Goal: Task Accomplishment & Management: Manage account settings

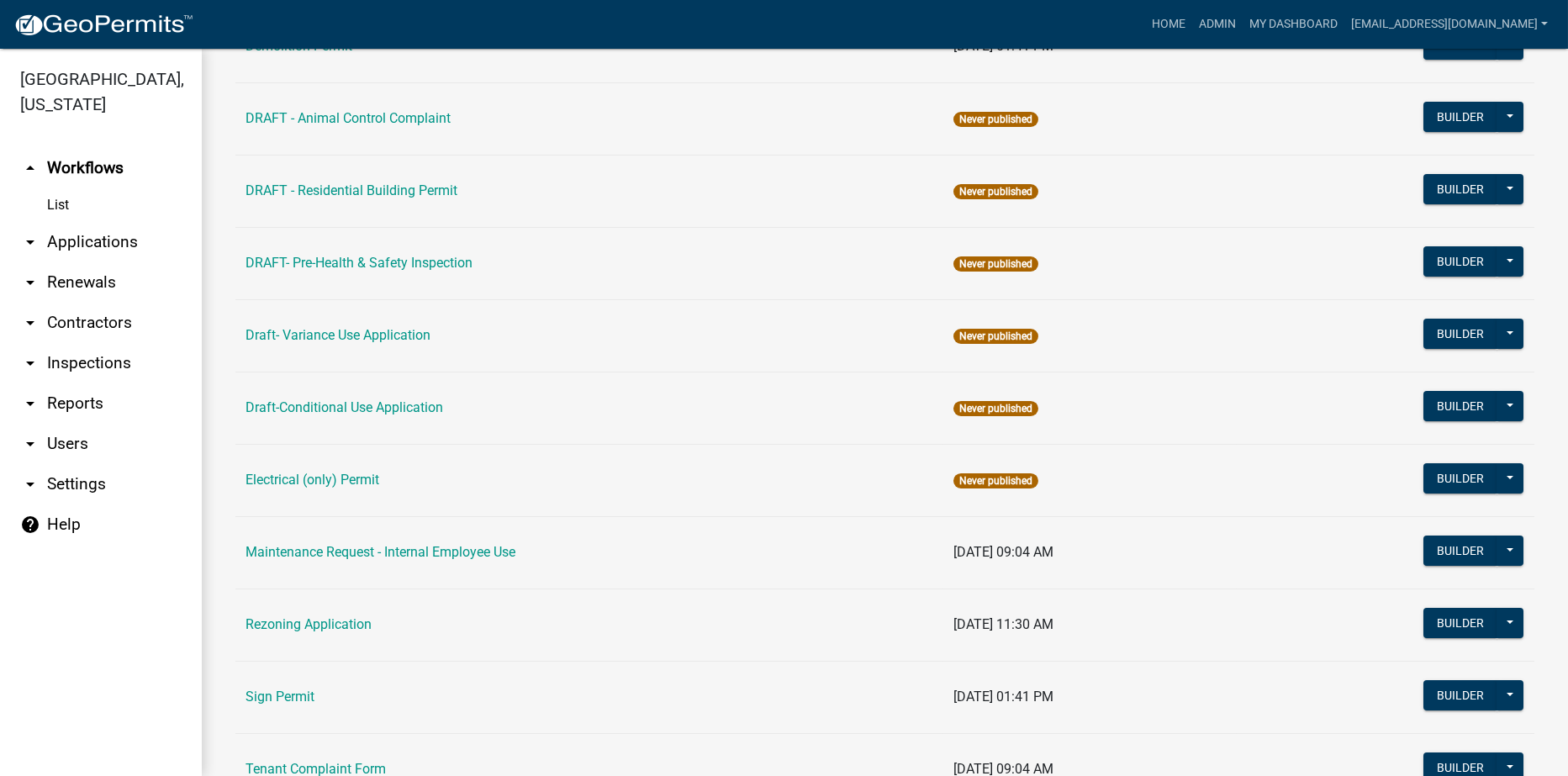
scroll to position [253, 0]
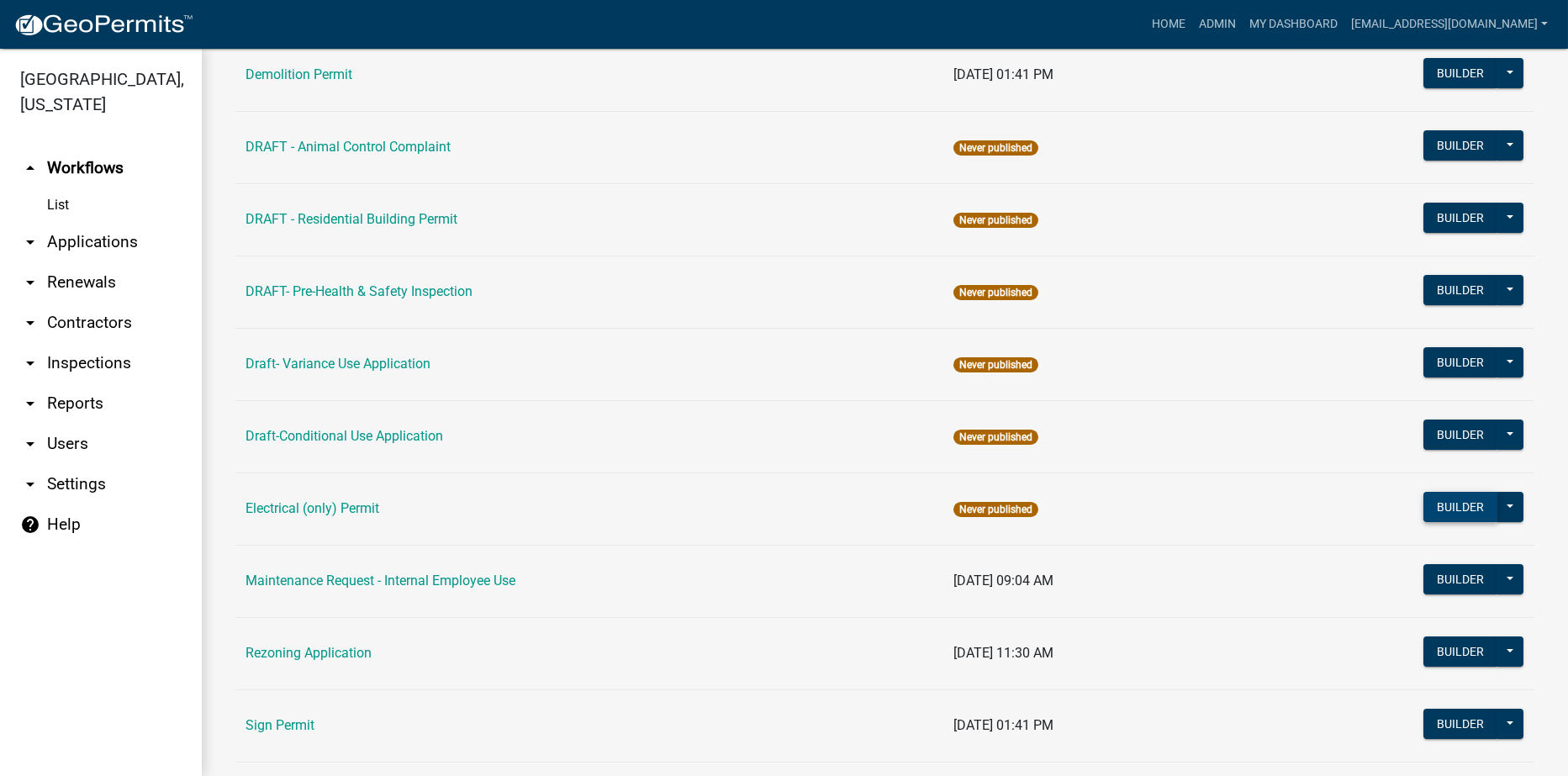
click at [1435, 507] on button "Builder" at bounding box center [1460, 507] width 74 height 30
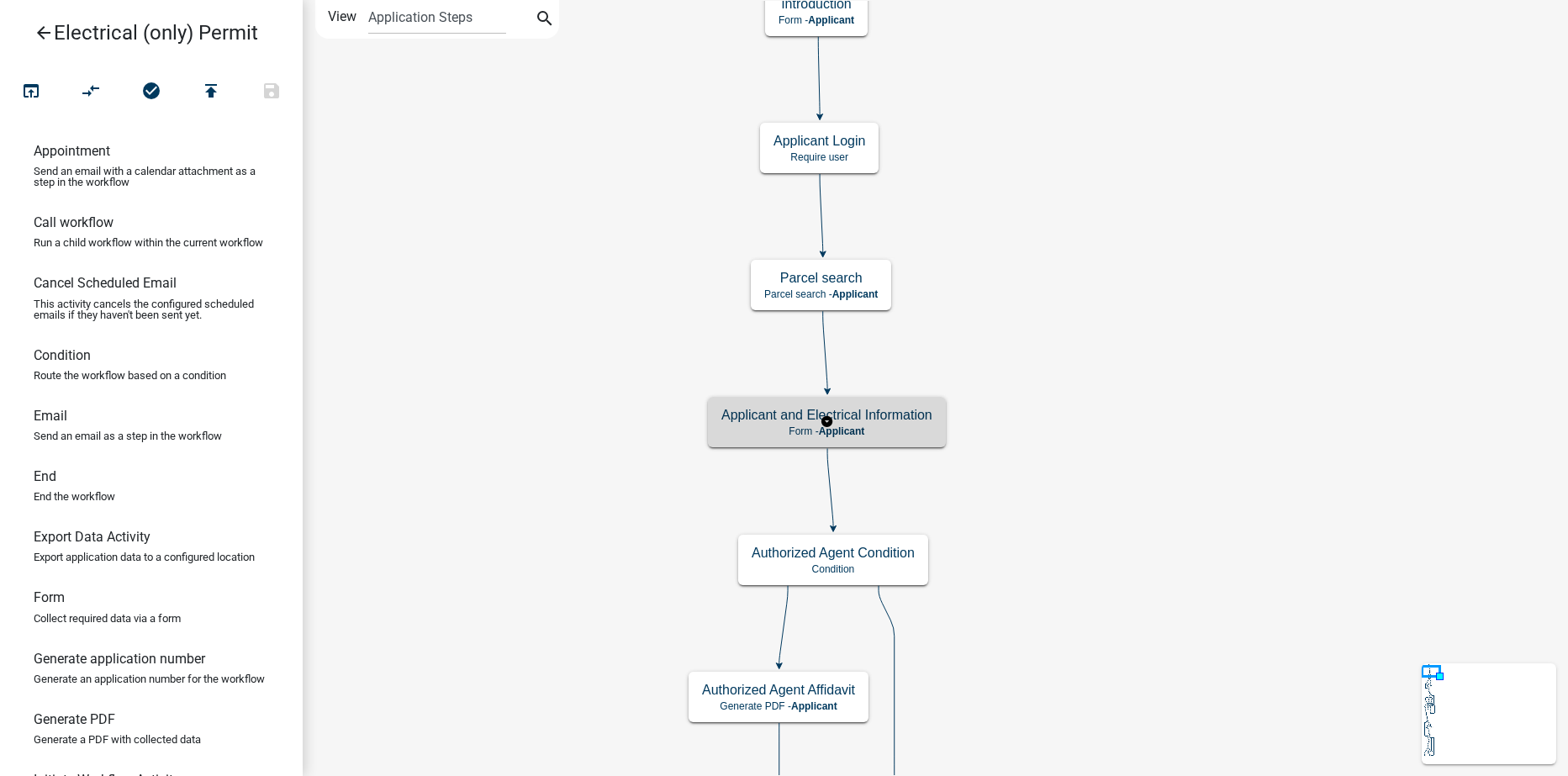
click at [872, 426] on p "Form - Applicant" at bounding box center [826, 431] width 211 height 12
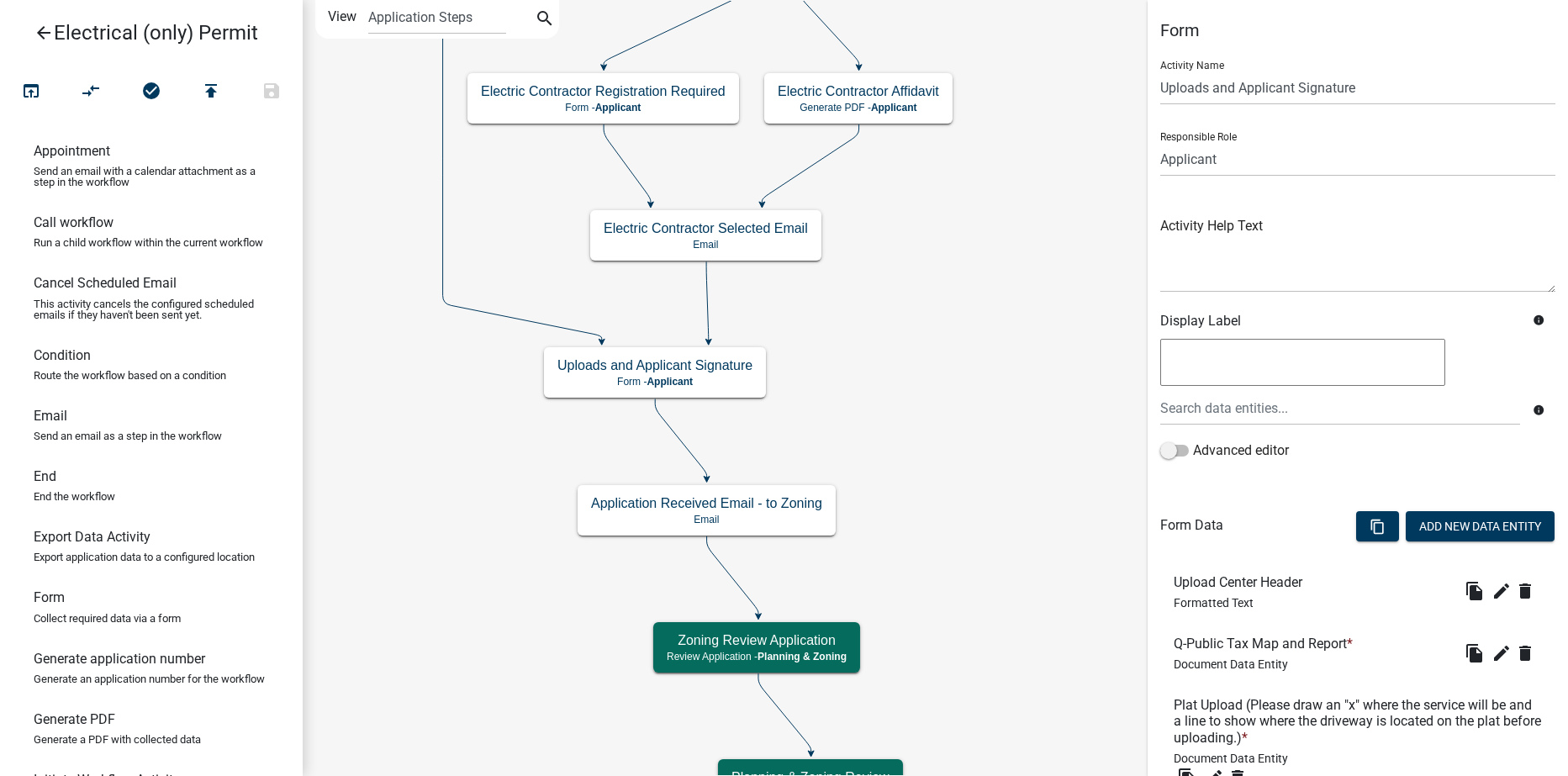
scroll to position [85, 0]
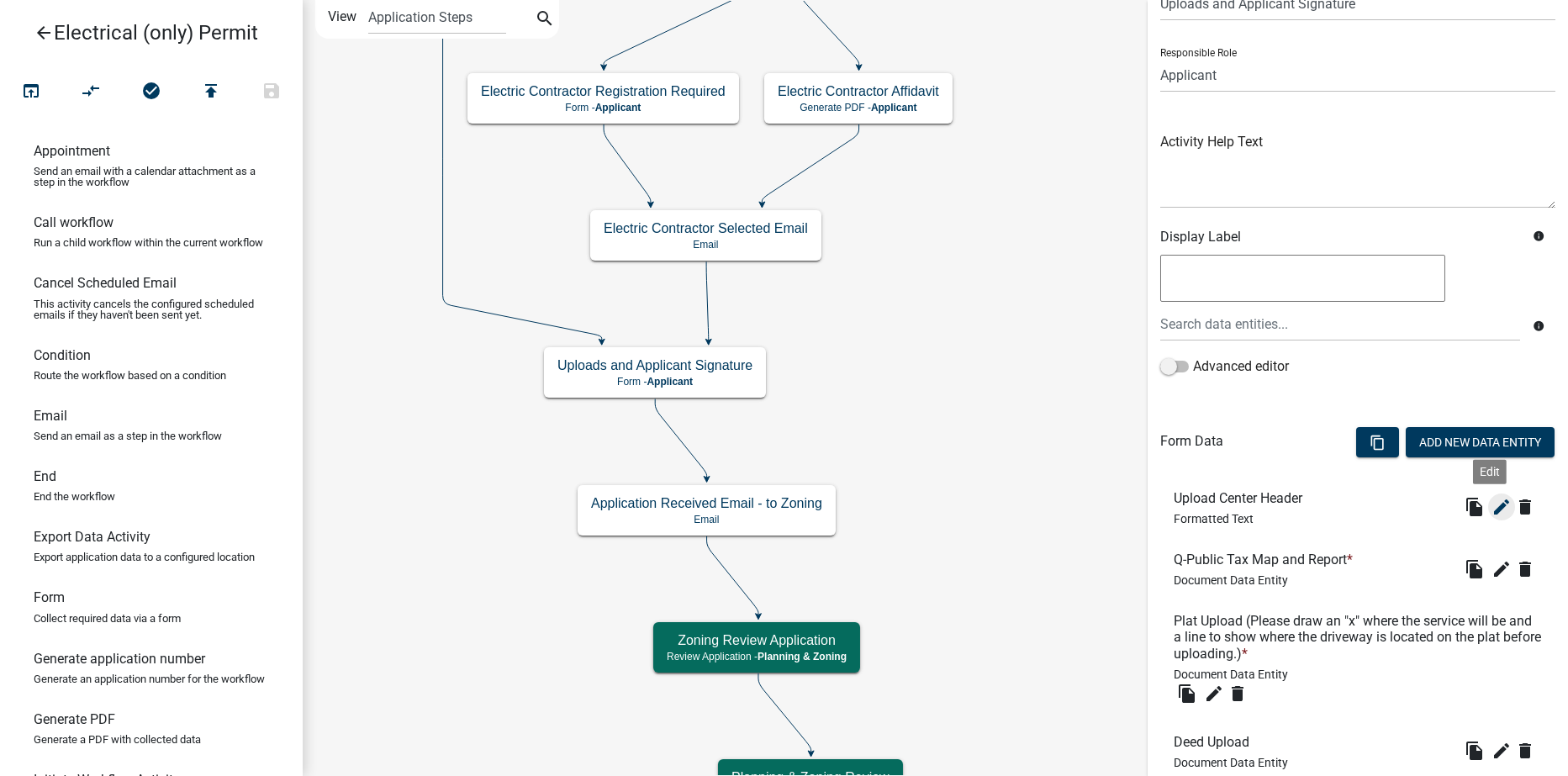
click at [1491, 511] on icon "edit" at bounding box center [1500, 506] width 20 height 20
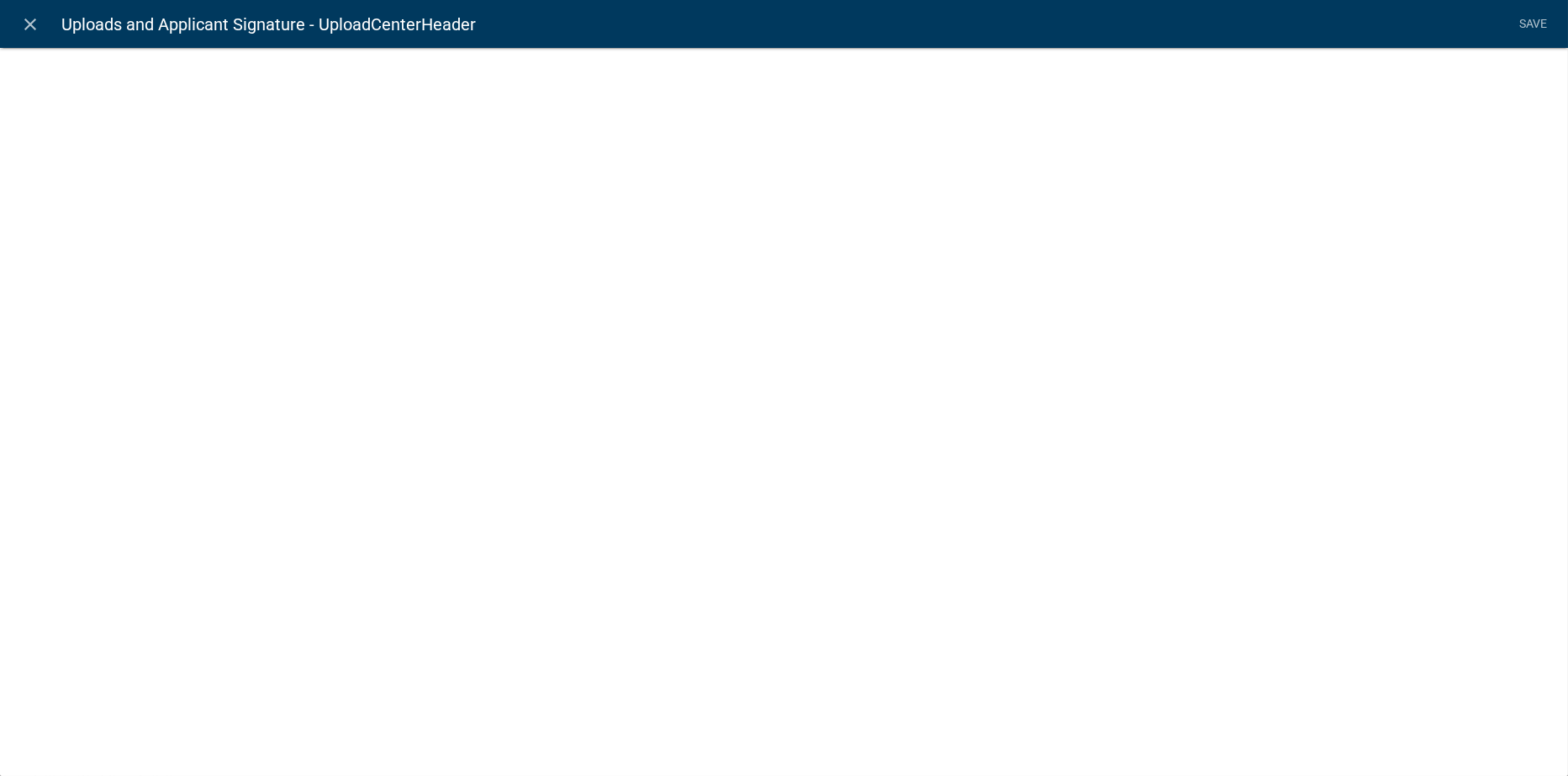
select select "rich-text"
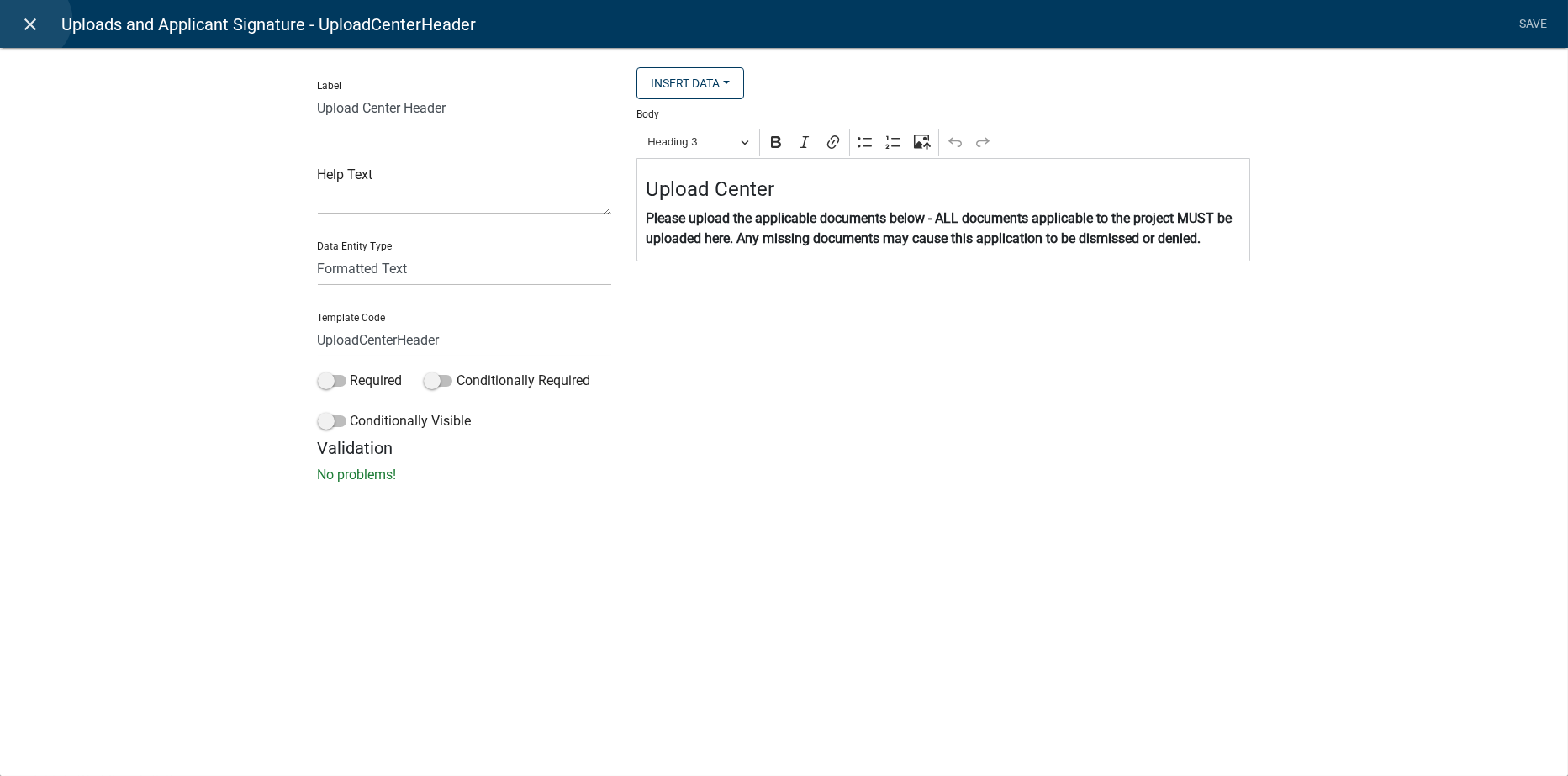
click at [29, 20] on icon "close" at bounding box center [30, 23] width 20 height 20
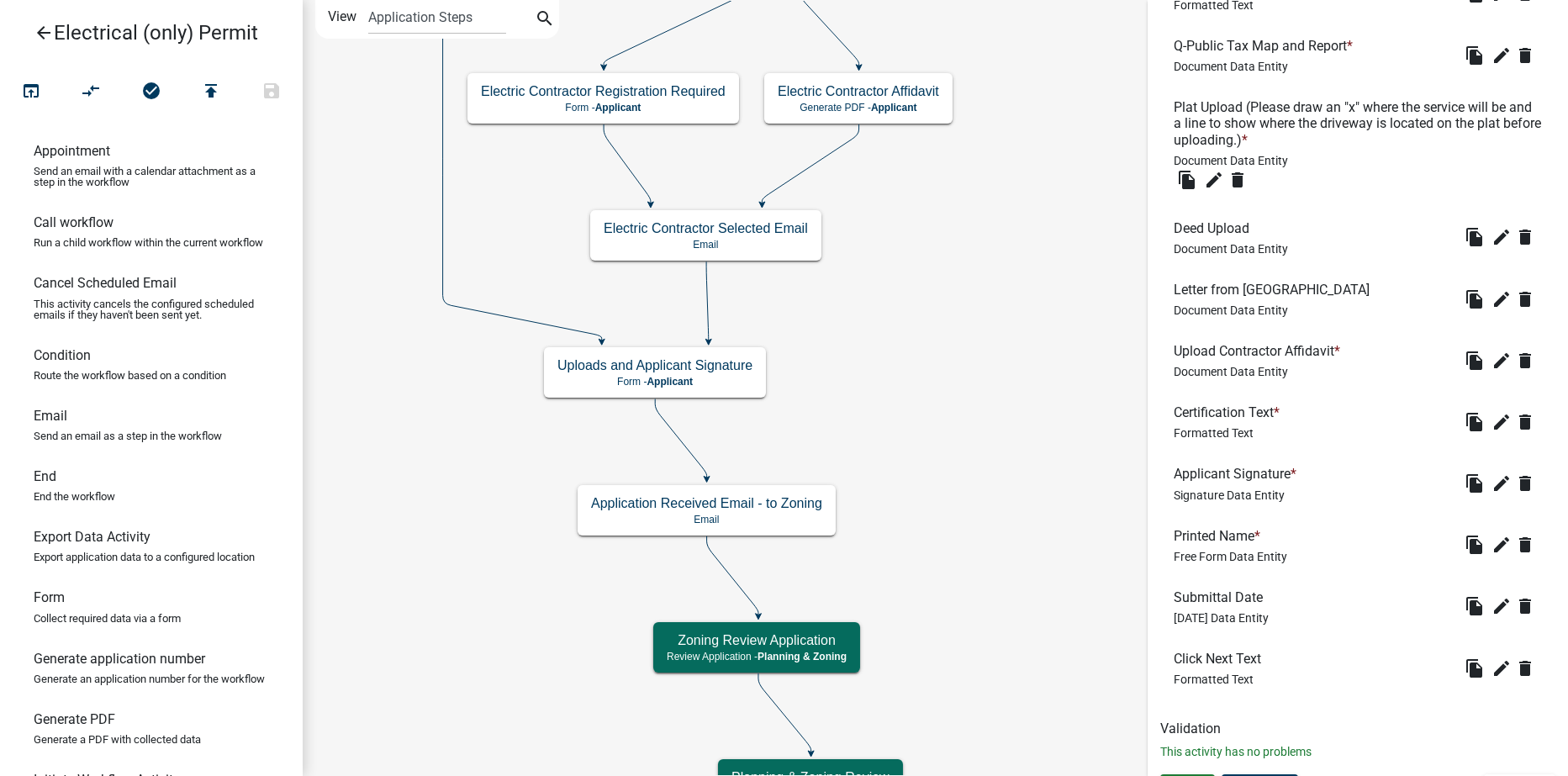
scroll to position [631, 0]
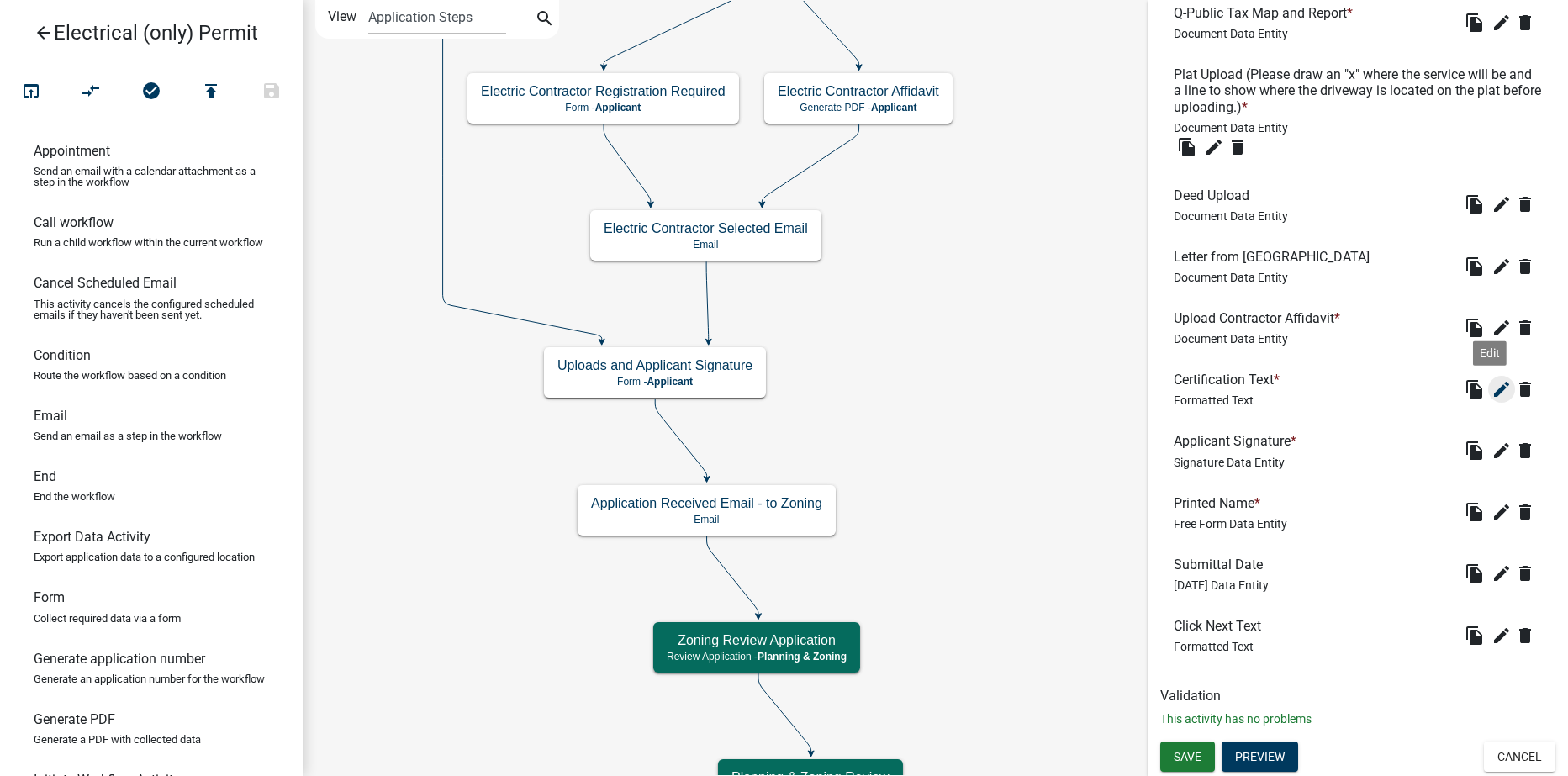
click at [1491, 386] on icon "edit" at bounding box center [1500, 389] width 20 height 20
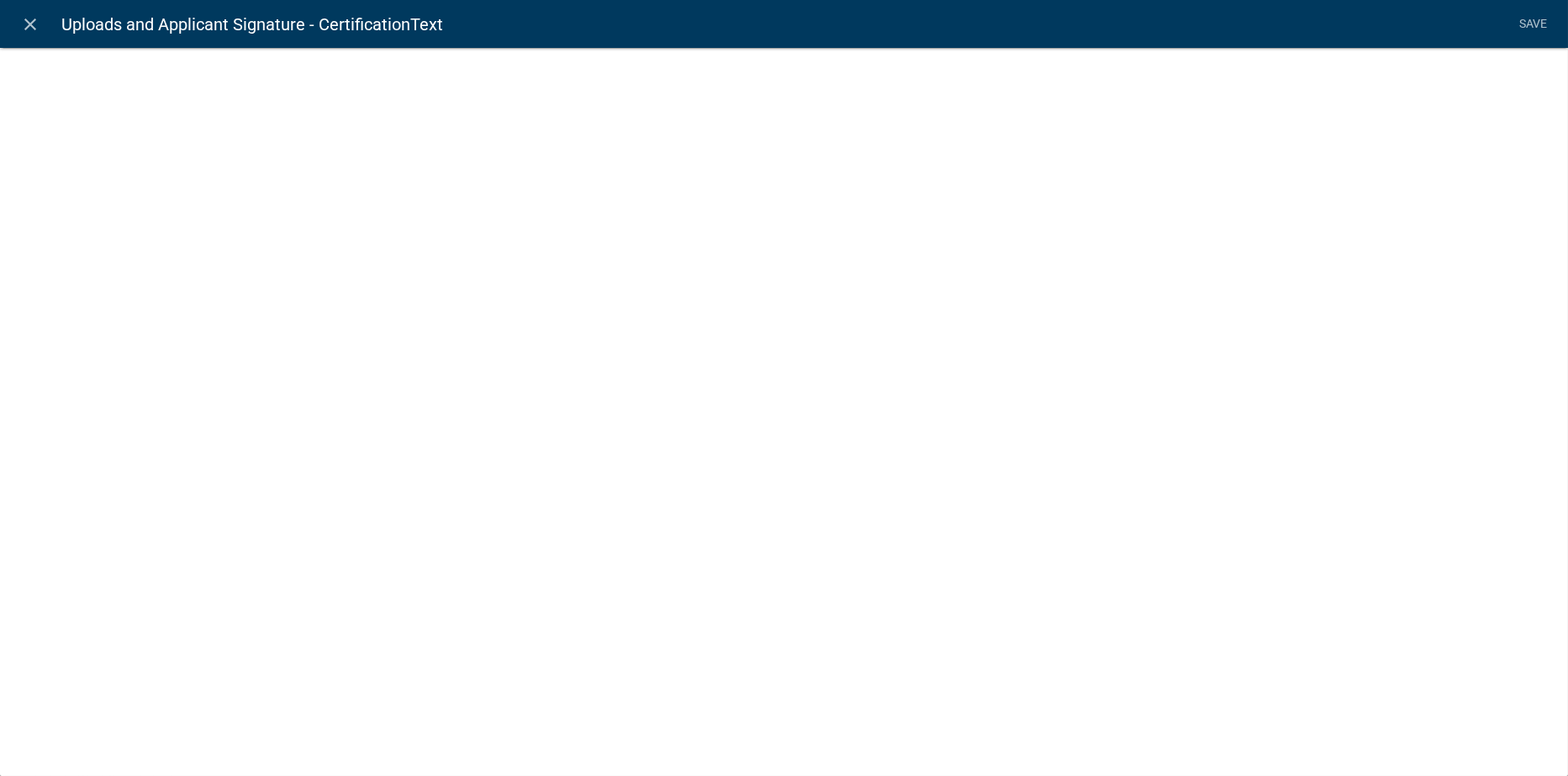
select select "rich-text"
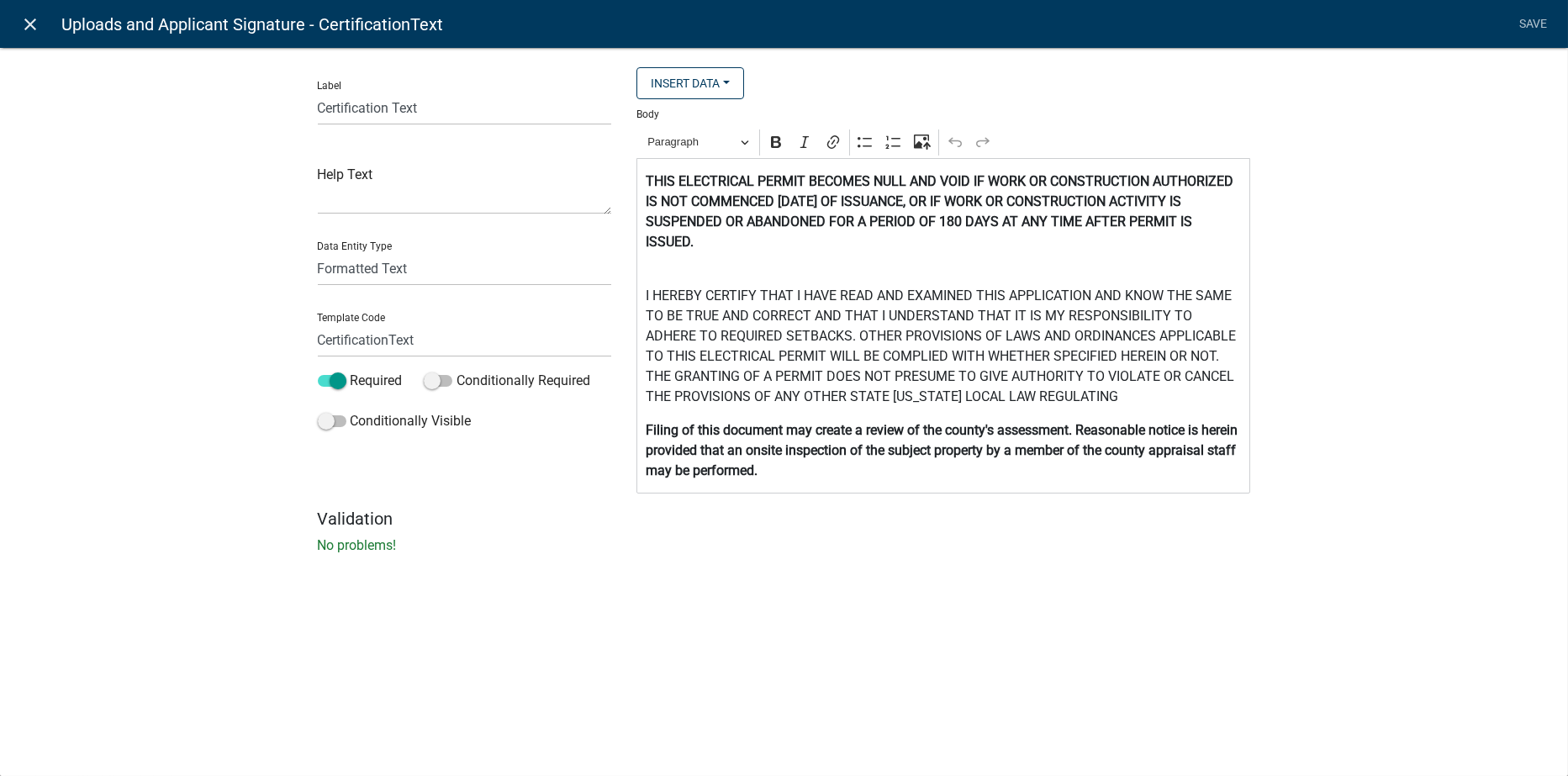
click at [26, 17] on icon "close" at bounding box center [30, 23] width 20 height 20
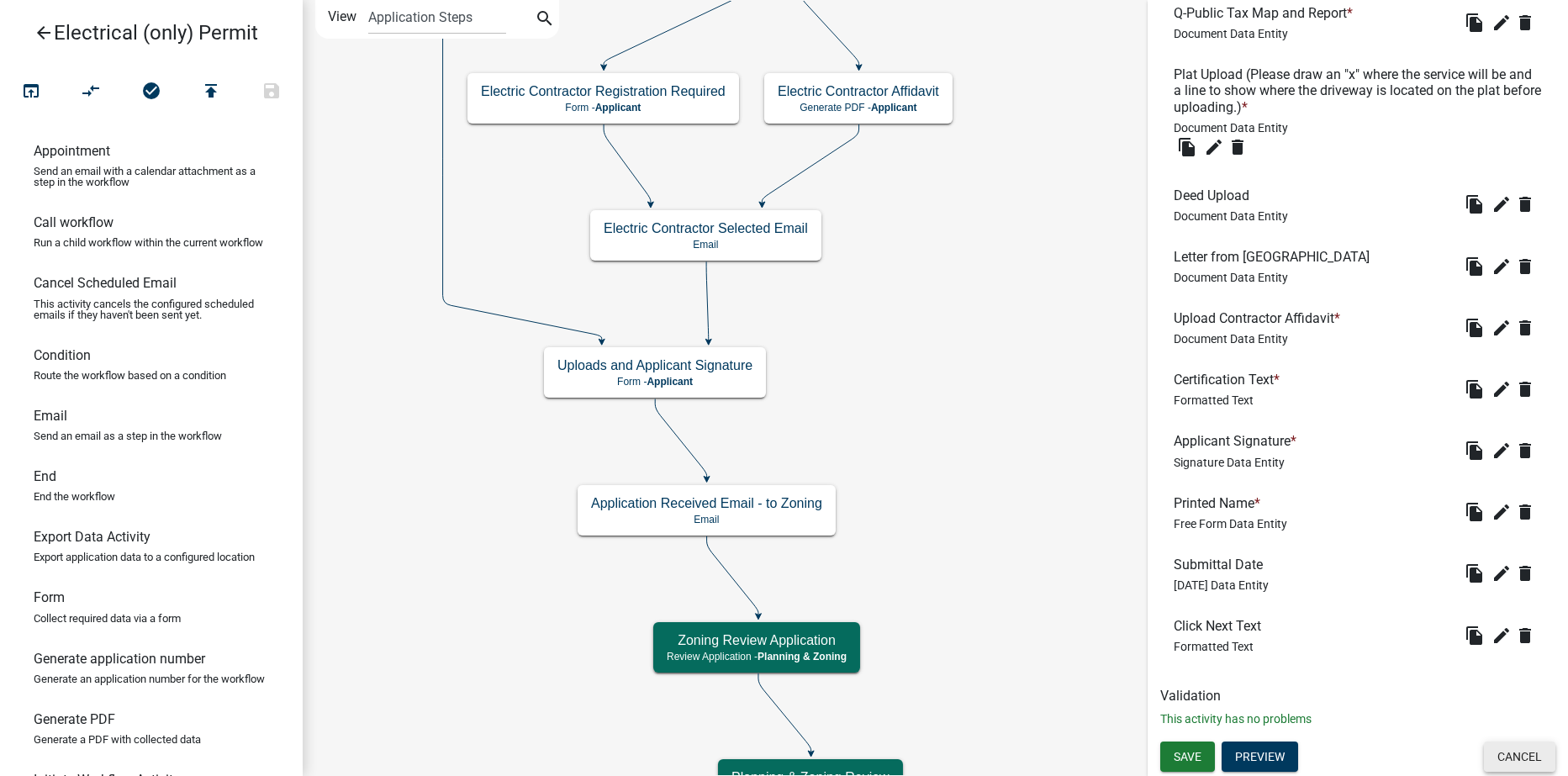
click at [1485, 753] on button "Cancel" at bounding box center [1519, 757] width 71 height 30
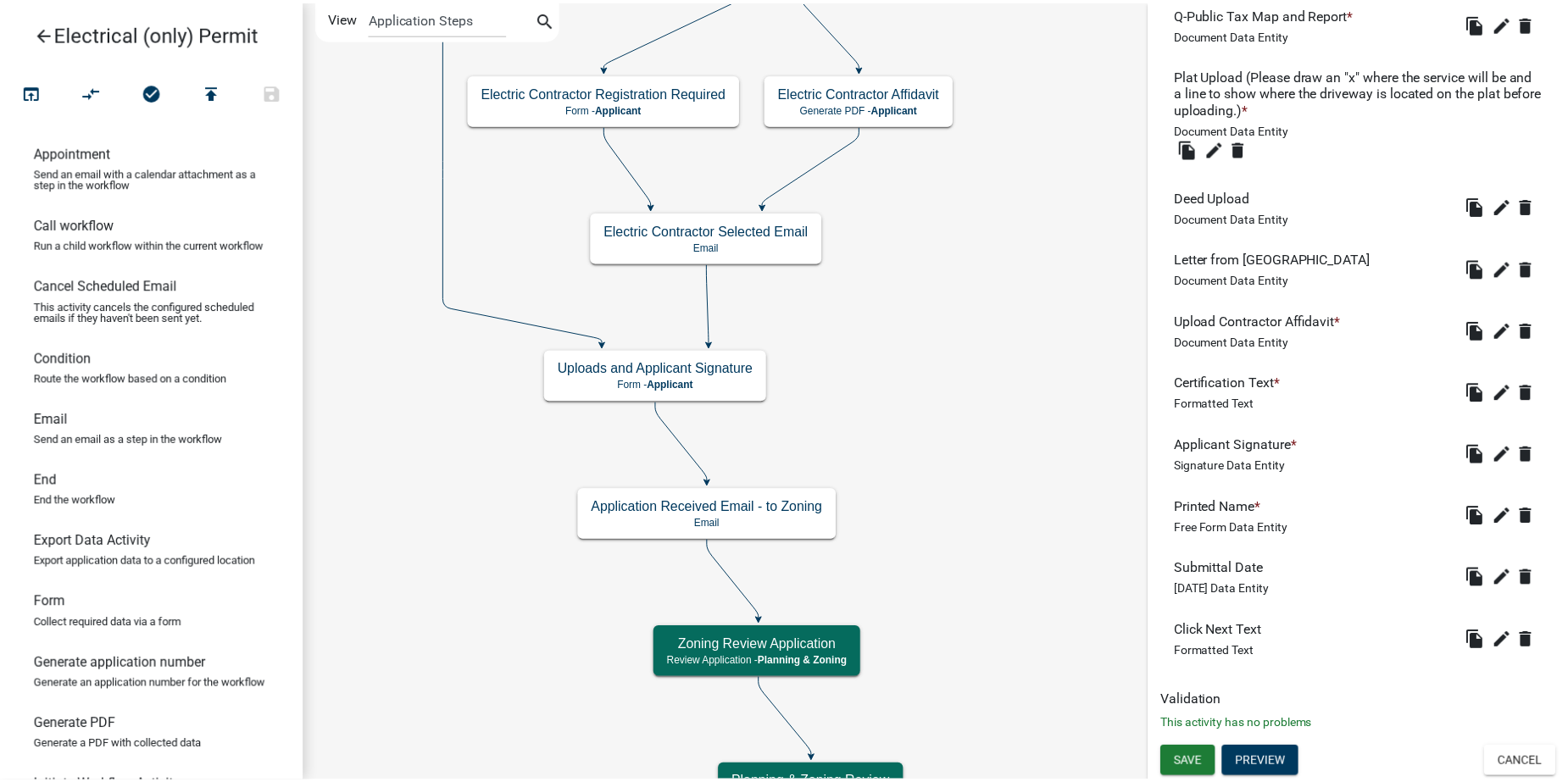
scroll to position [0, 0]
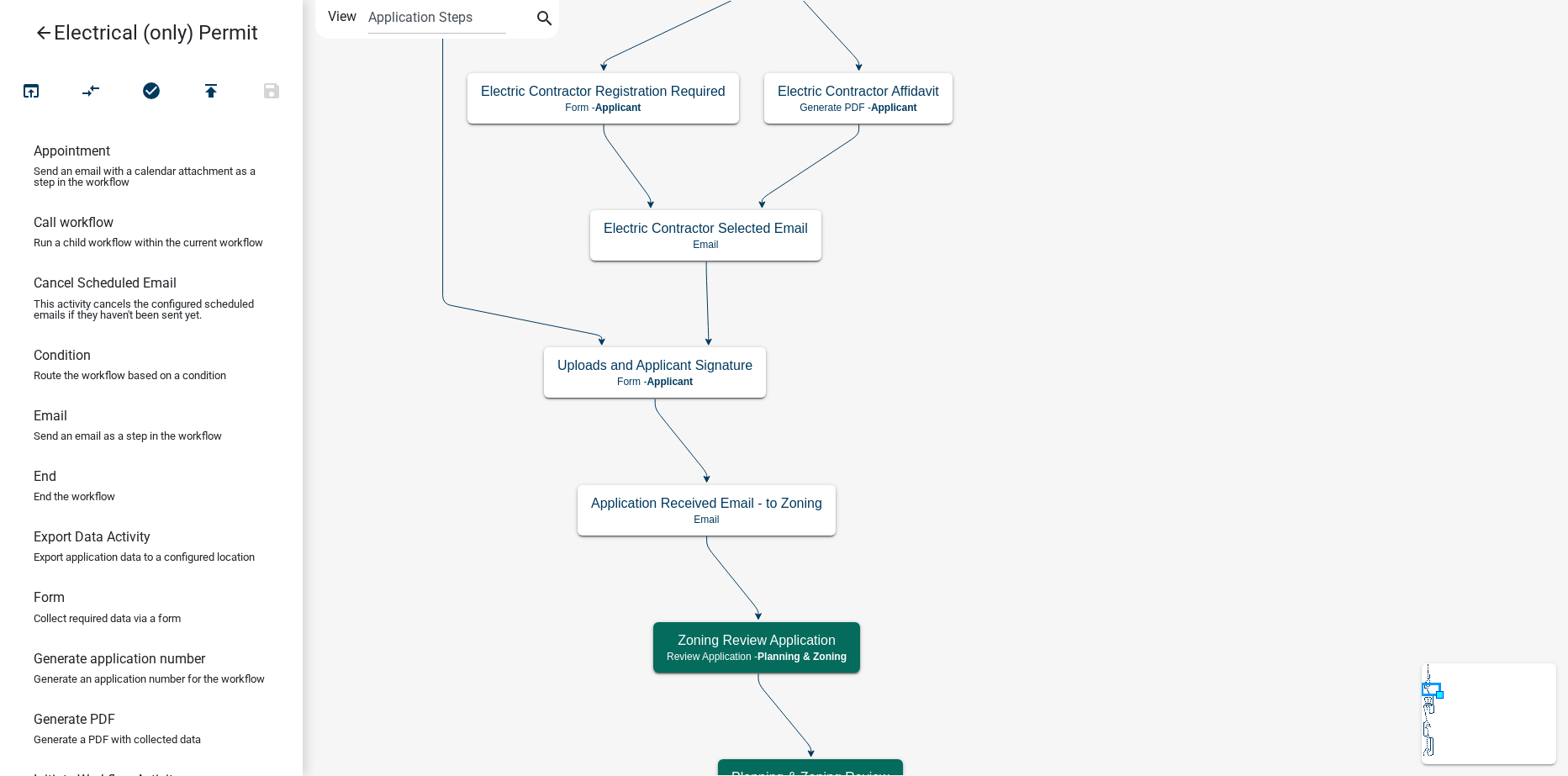
click at [39, 33] on icon "arrow_back" at bounding box center [43, 34] width 20 height 23
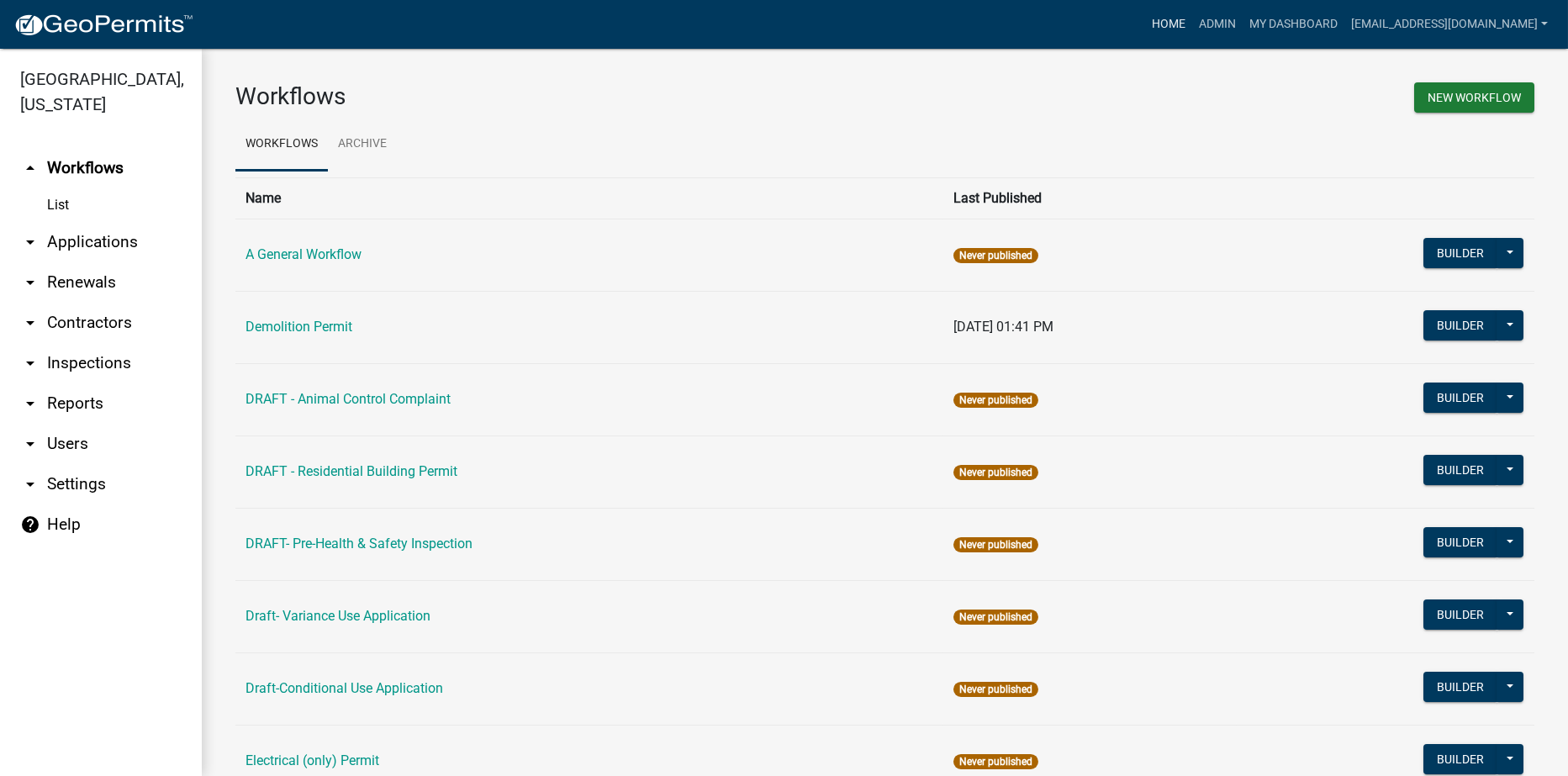
click at [1192, 32] on link "Home" at bounding box center [1169, 24] width 47 height 32
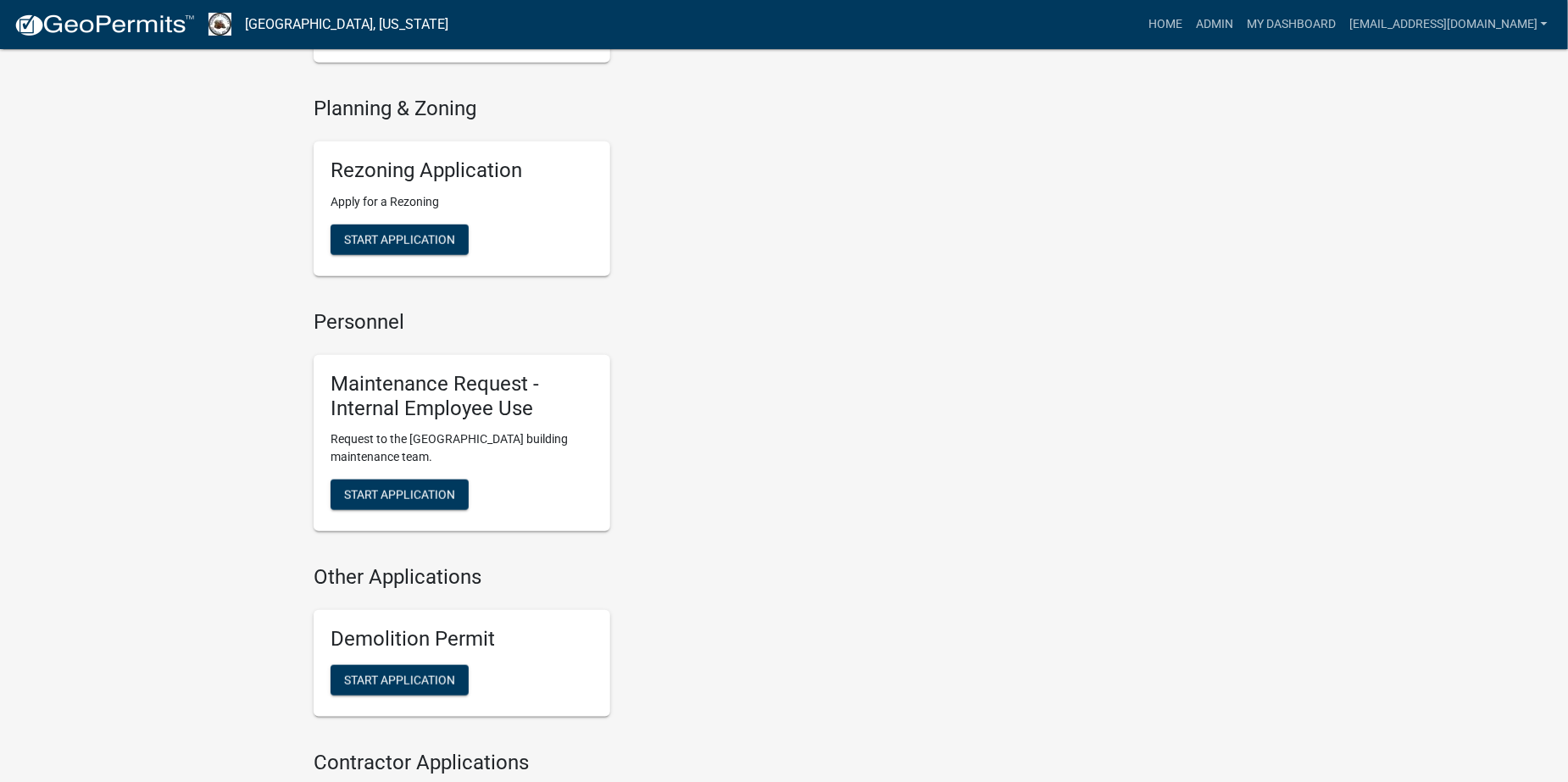
scroll to position [594, 0]
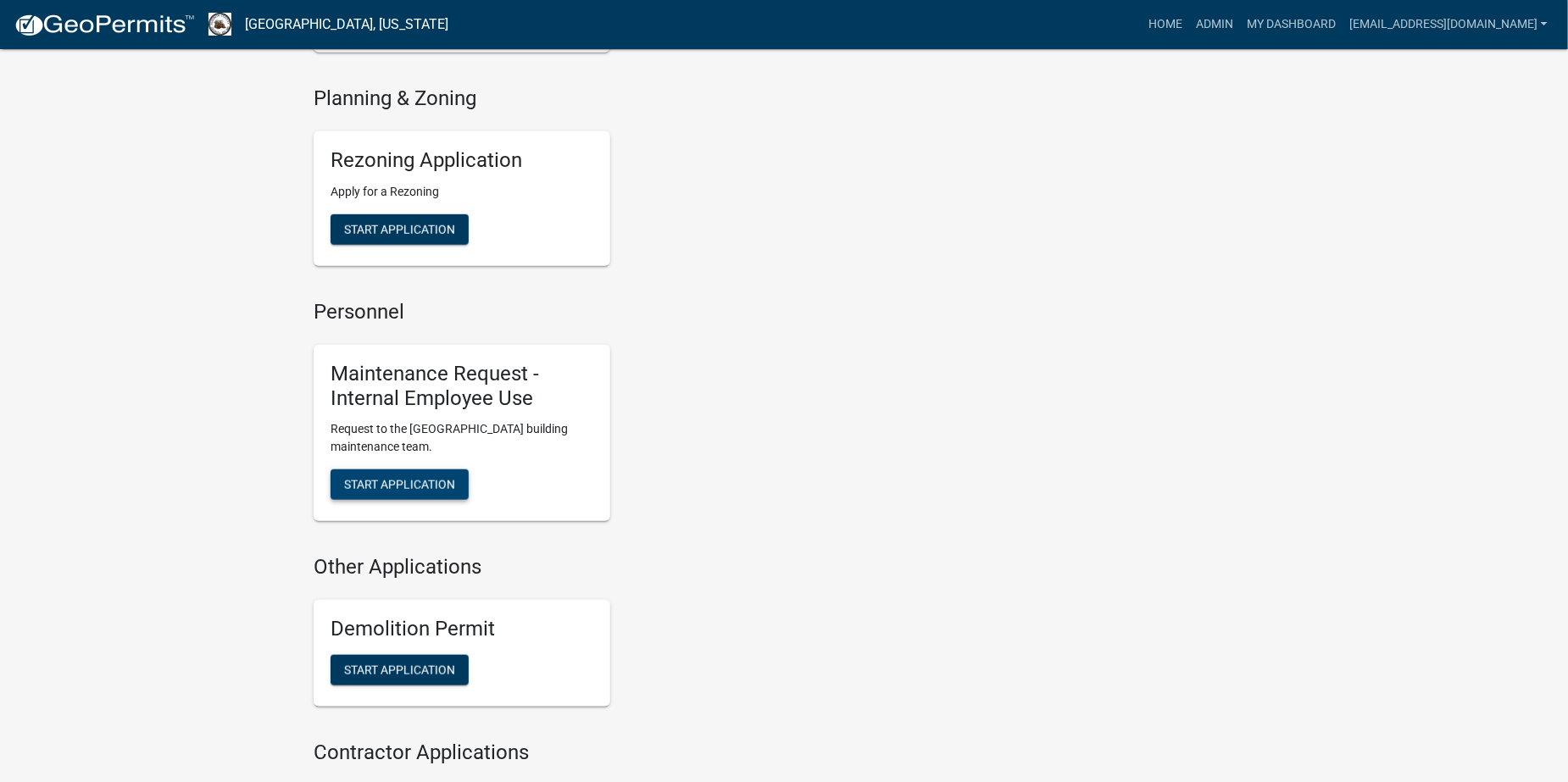
click at [435, 483] on span "Start Application" at bounding box center [400, 485] width 111 height 13
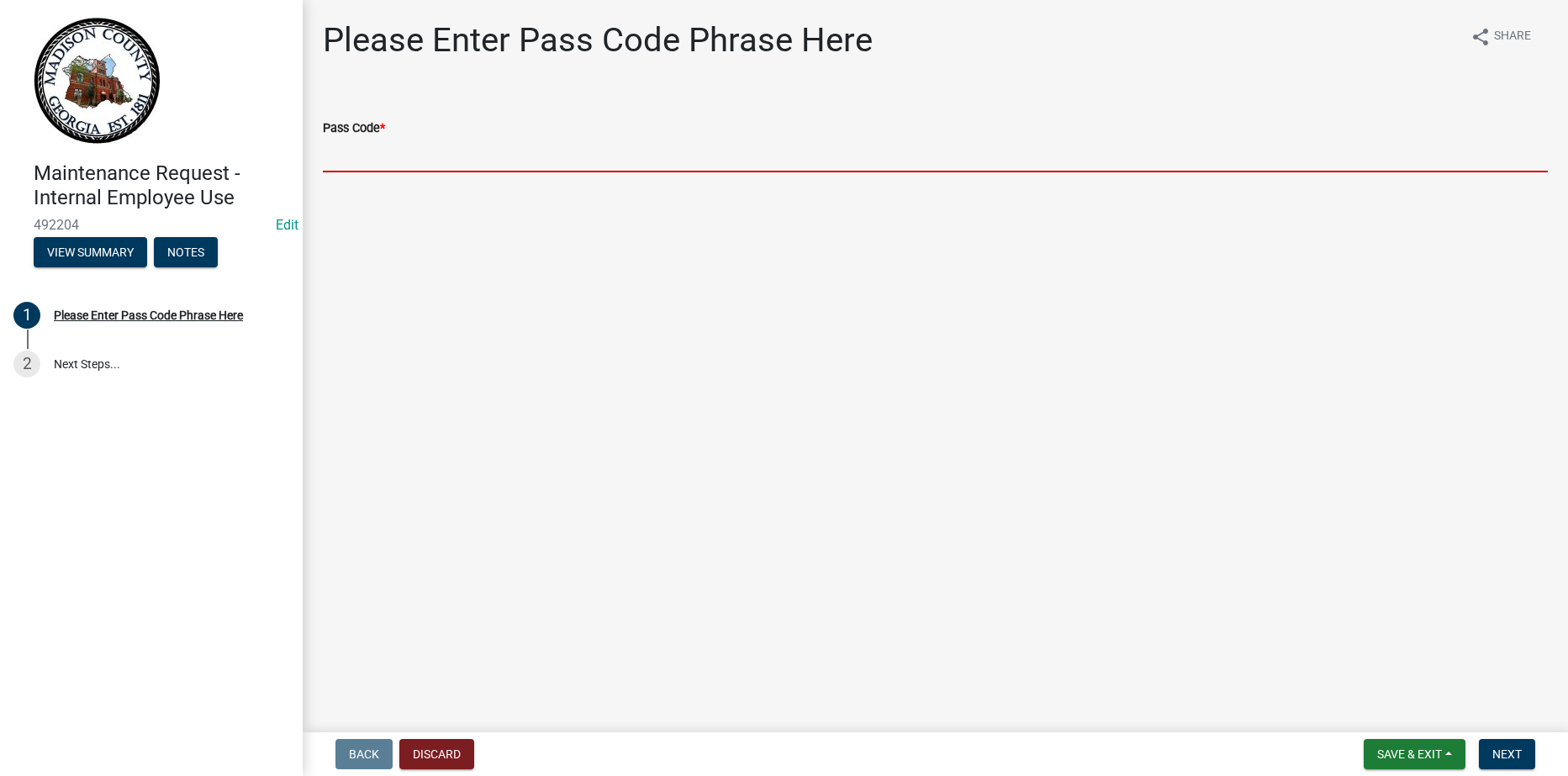
drag, startPoint x: 393, startPoint y: 151, endPoint x: 402, endPoint y: 153, distance: 9.2
click at [393, 151] on input "Pass Code *" at bounding box center [935, 155] width 1225 height 35
type input "bgmr2025"
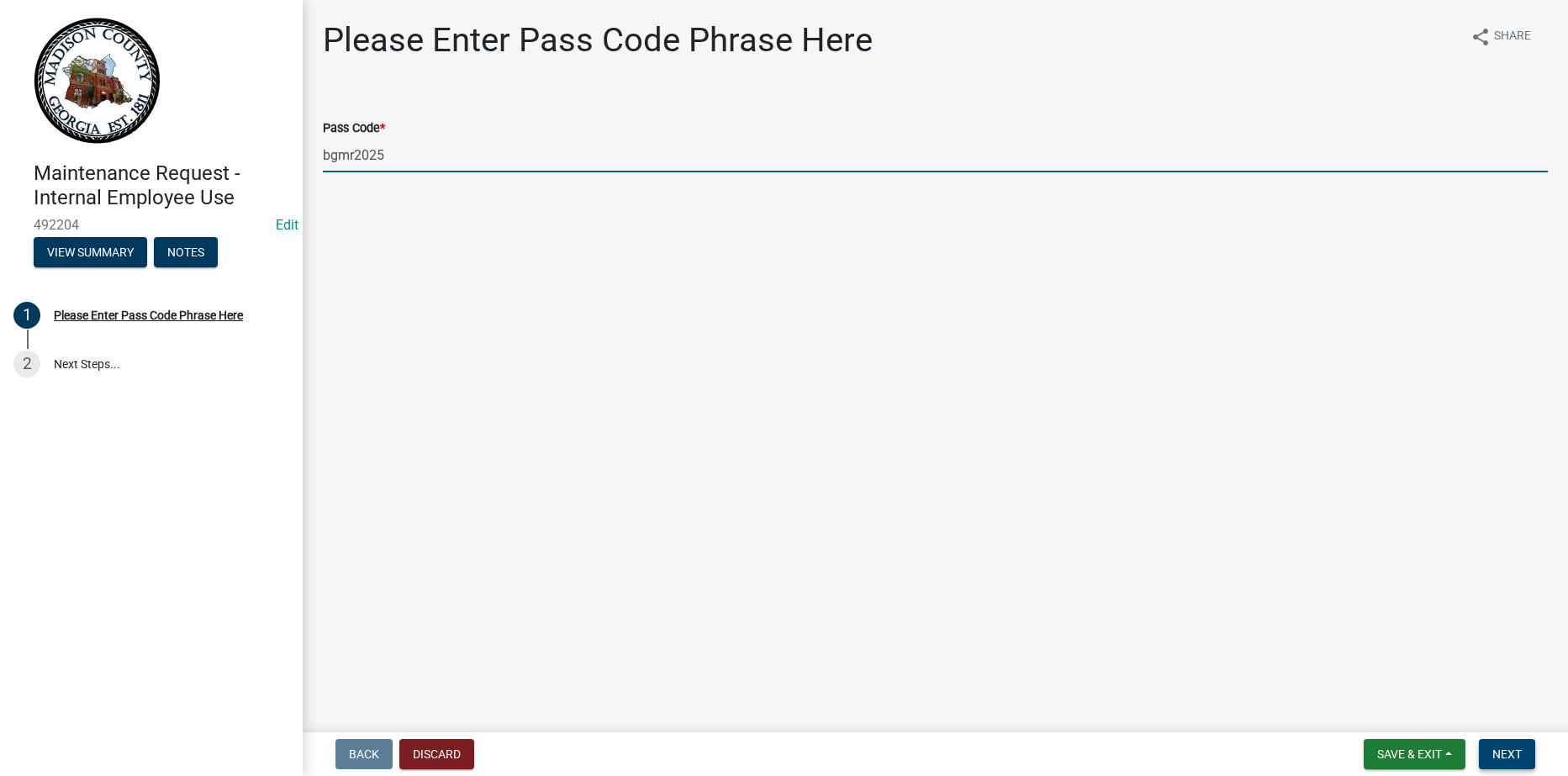
click at [1494, 753] on span "Next" at bounding box center [1506, 754] width 29 height 13
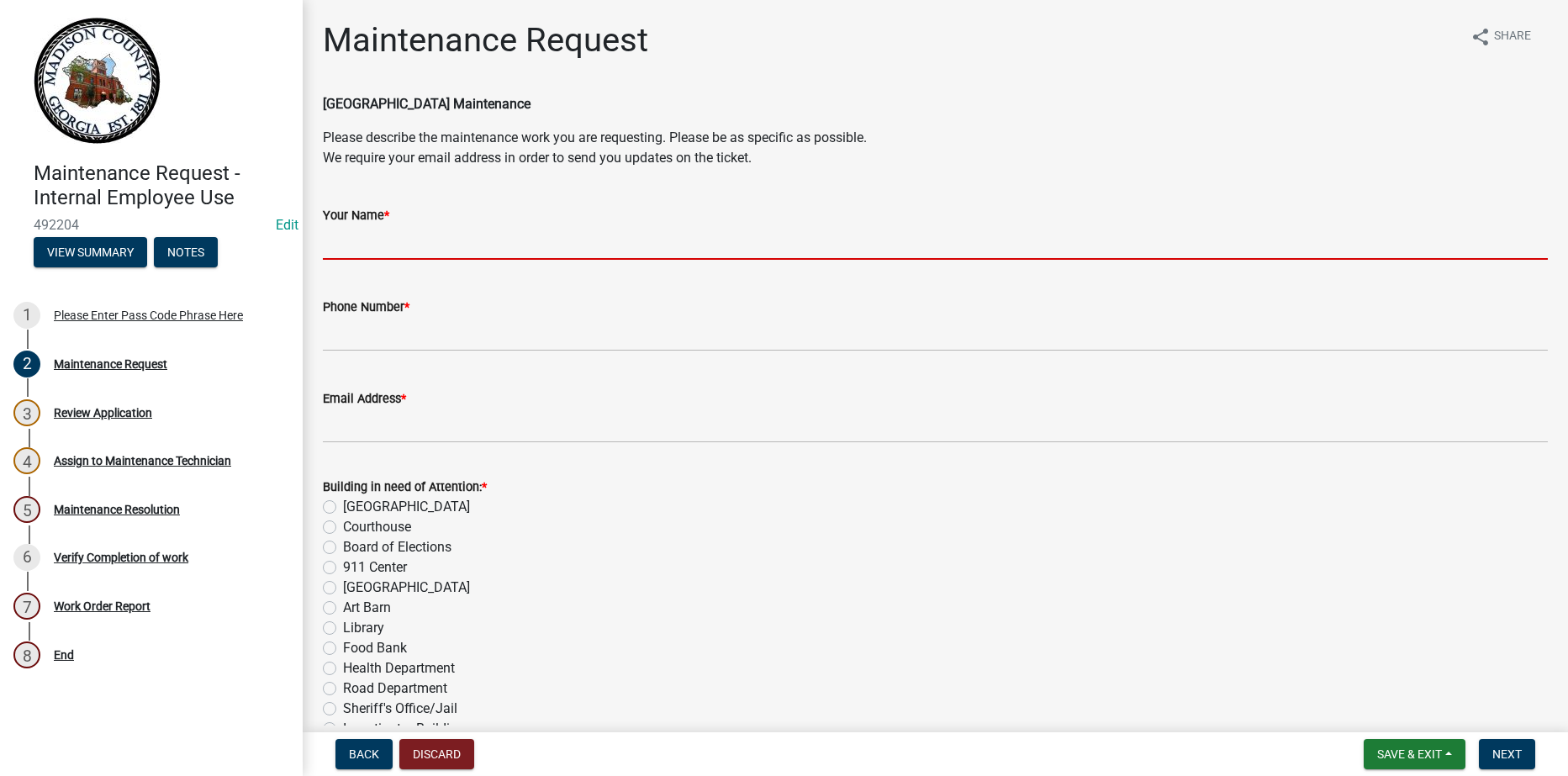
click at [416, 245] on input "Your Name *" at bounding box center [935, 242] width 1225 height 35
type input "[PERSON_NAME]"
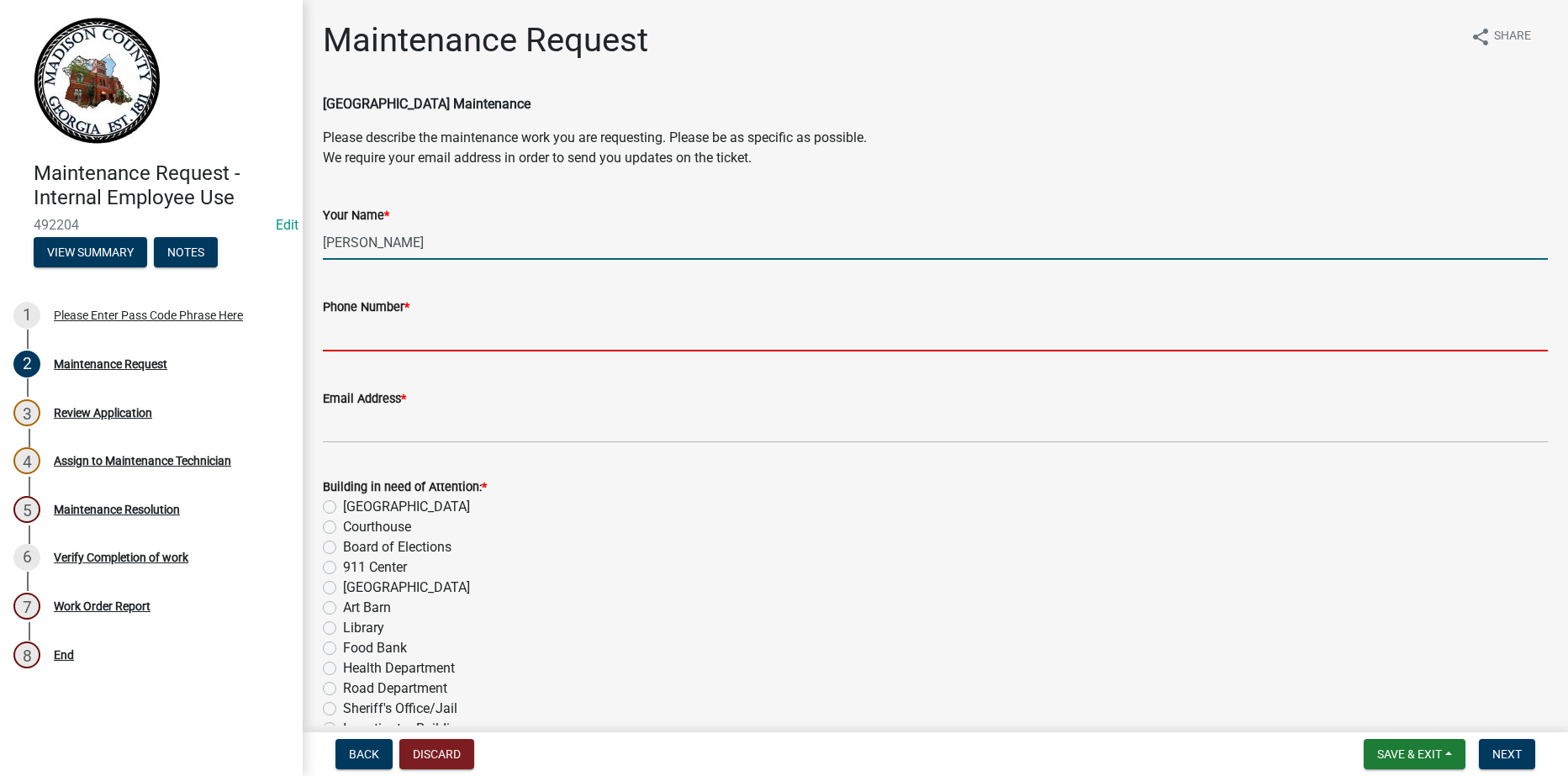
type input "7067956349"
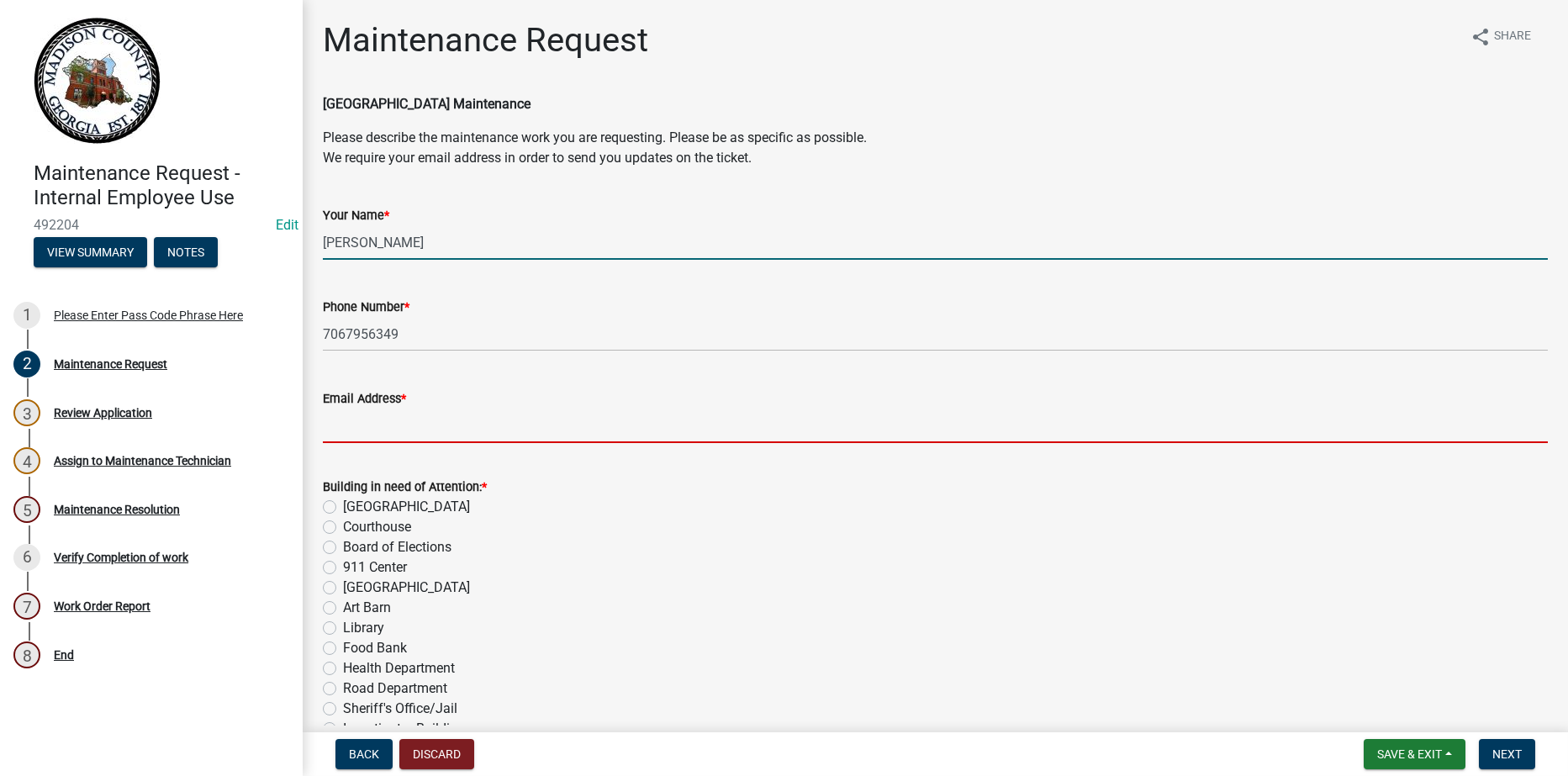
type input "[EMAIL_ADDRESS][DOMAIN_NAME]"
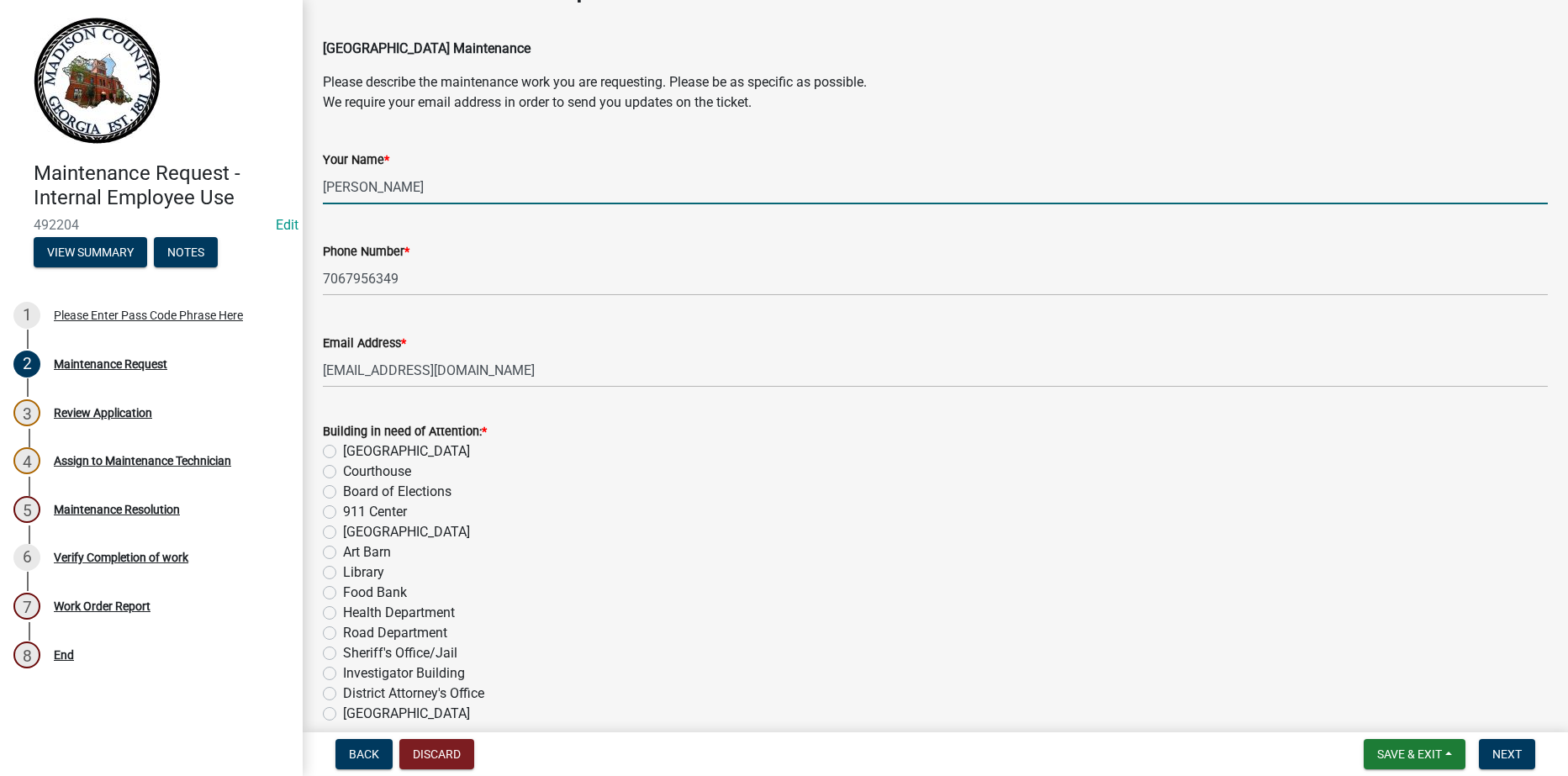
scroll to position [85, 0]
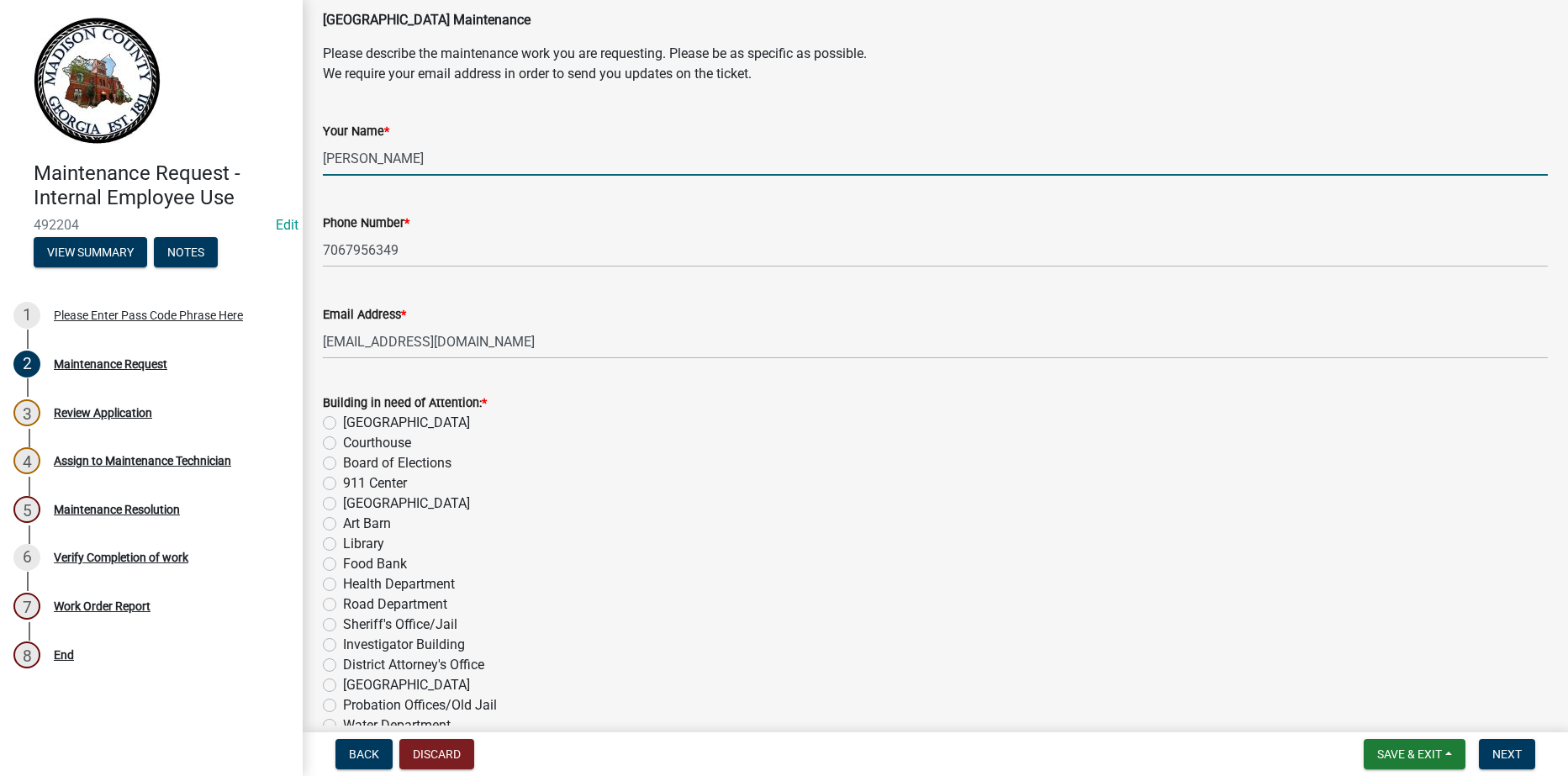
click at [343, 421] on label "[GEOGRAPHIC_DATA]" at bounding box center [406, 423] width 127 height 20
click at [343, 421] on input "[GEOGRAPHIC_DATA]" at bounding box center [348, 419] width 11 height 11
radio input "true"
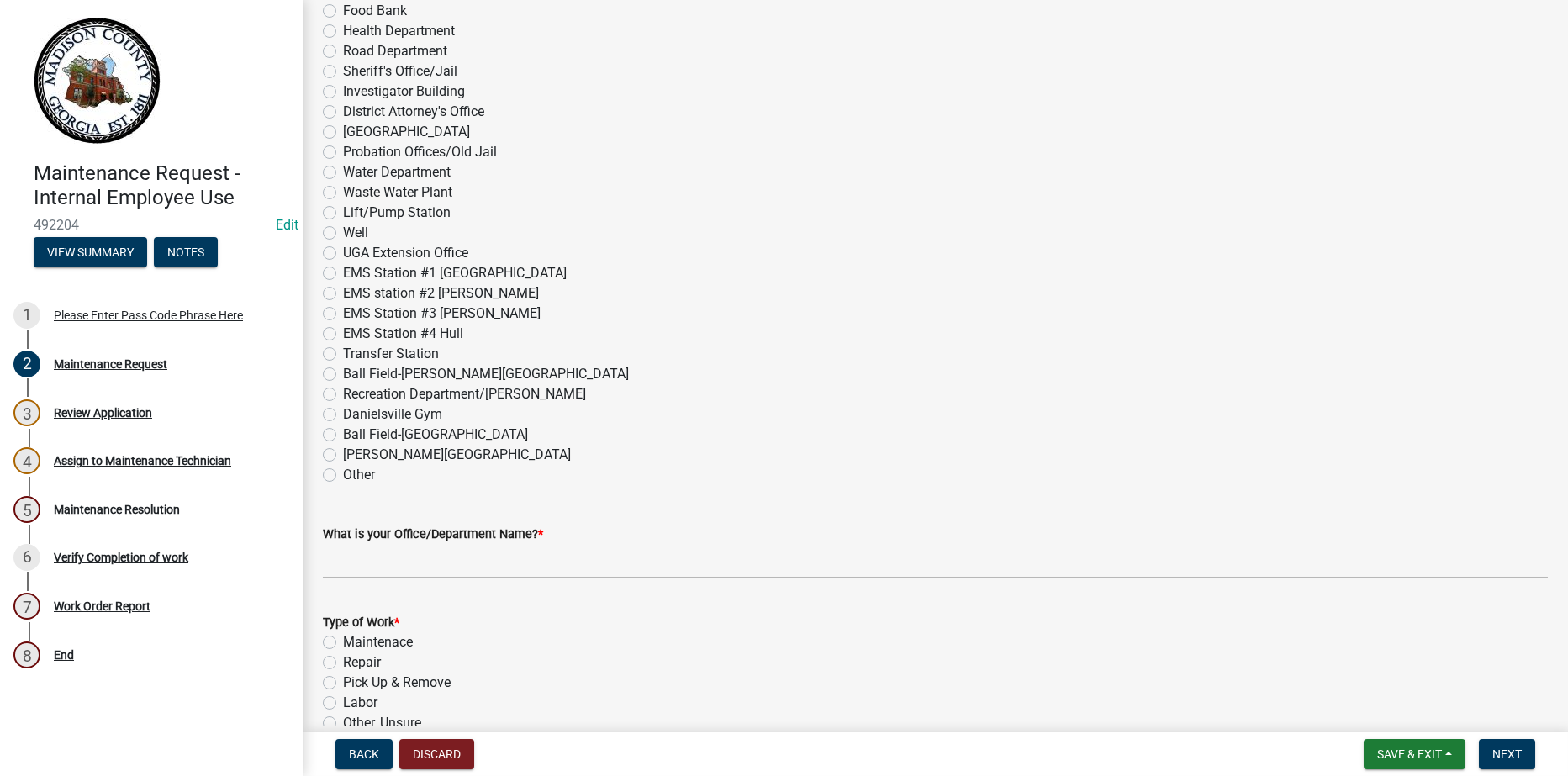
scroll to position [757, 0]
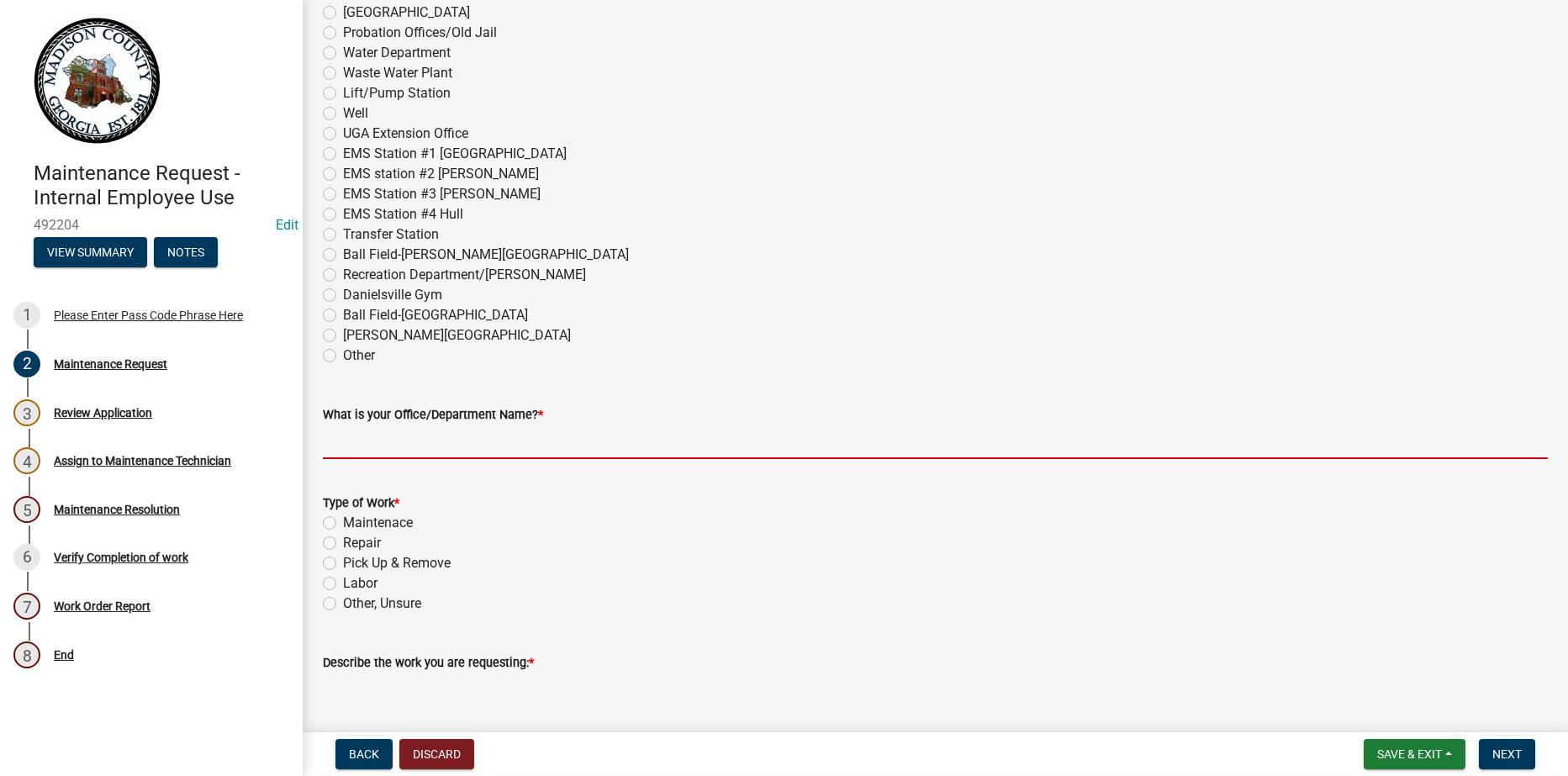
drag, startPoint x: 341, startPoint y: 448, endPoint x: 368, endPoint y: 449, distance: 27.0
click at [341, 448] on input "What is your Office/Department Name? *" at bounding box center [935, 442] width 1225 height 35
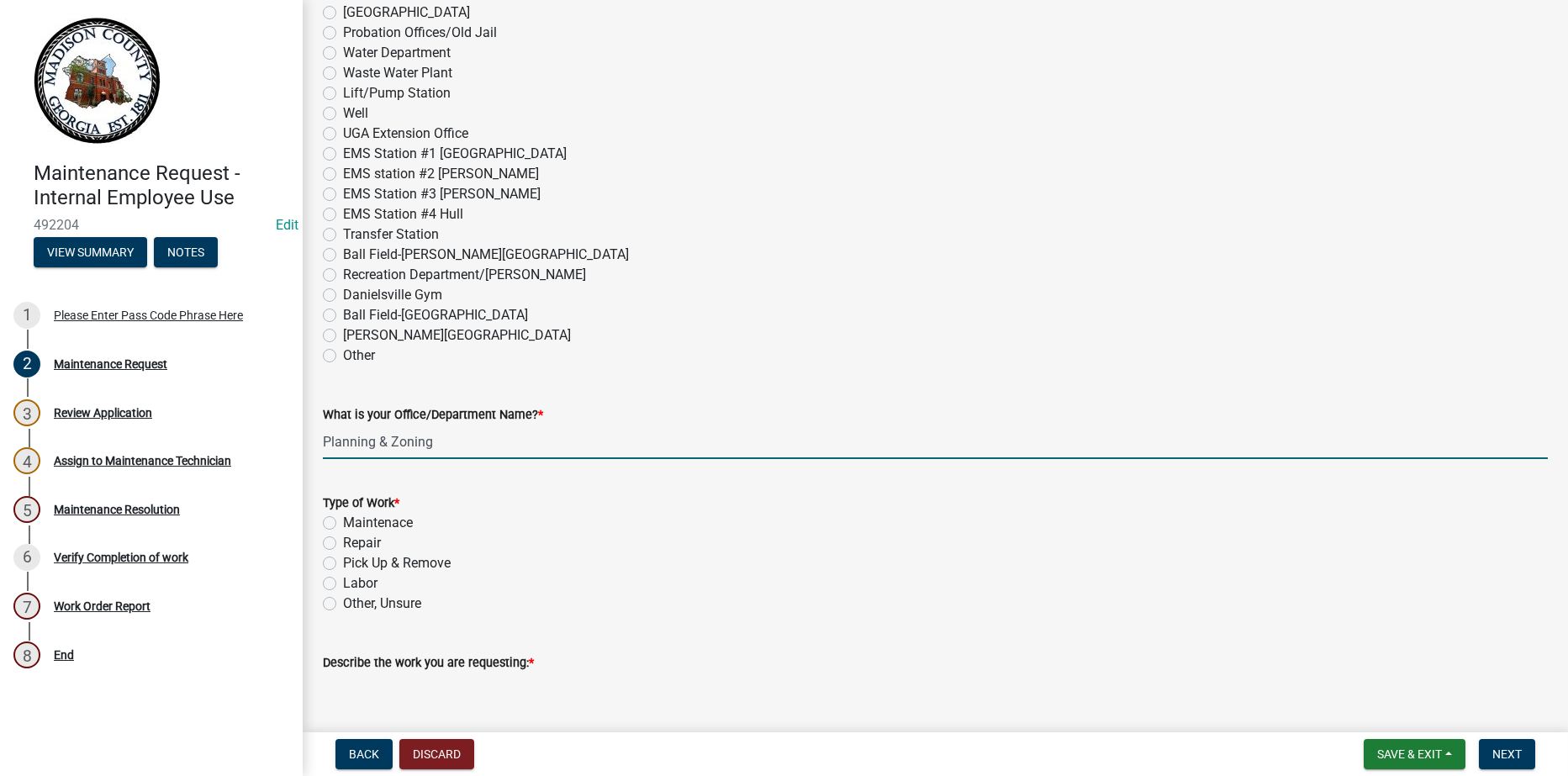
type input "Planning & Zoning"
click at [343, 603] on label "Other, Unsure" at bounding box center [381, 603] width 78 height 20
click at [343, 603] on input "Other, Unsure" at bounding box center [348, 599] width 11 height 11
radio input "true"
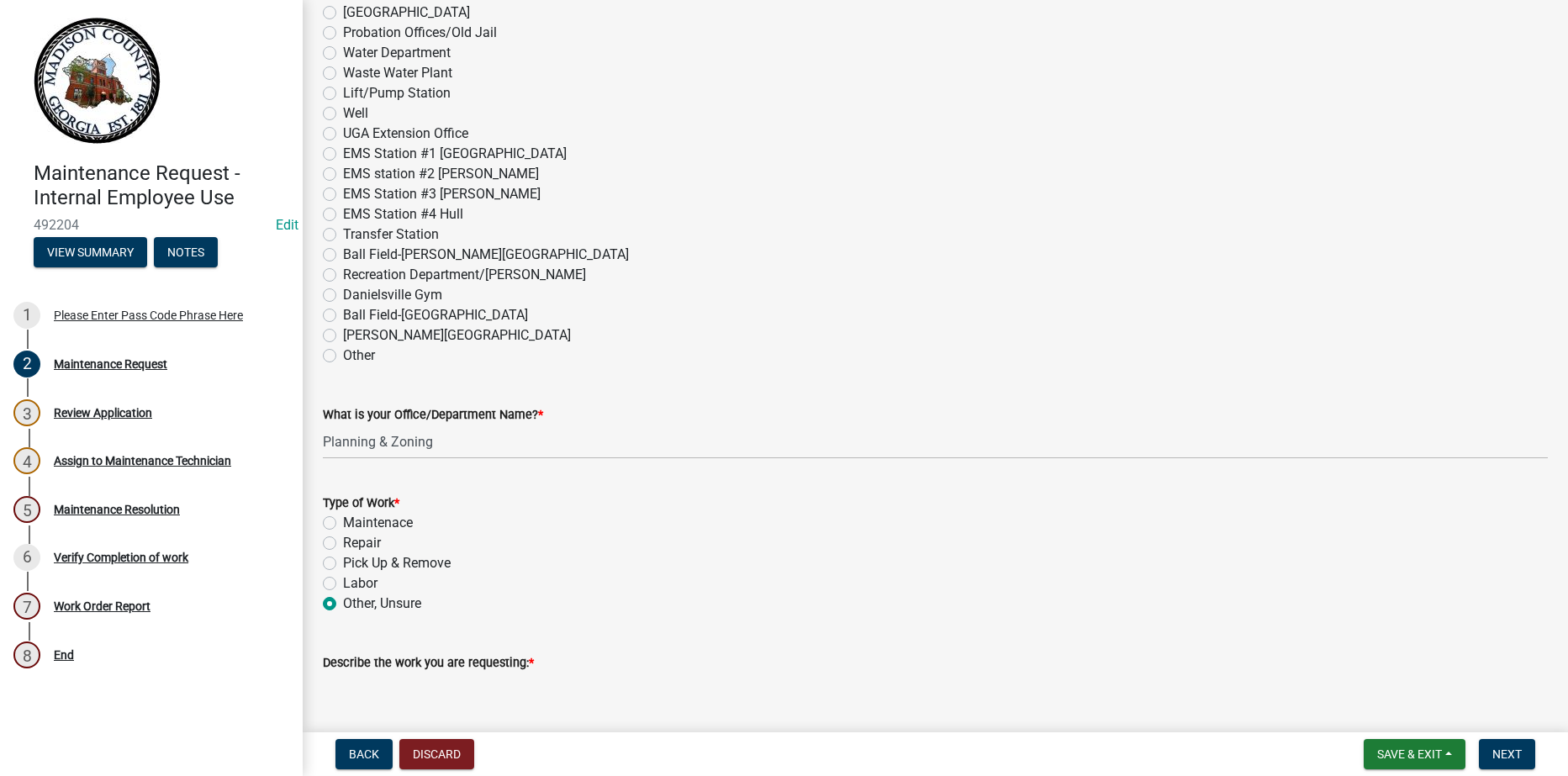
scroll to position [1019, 0]
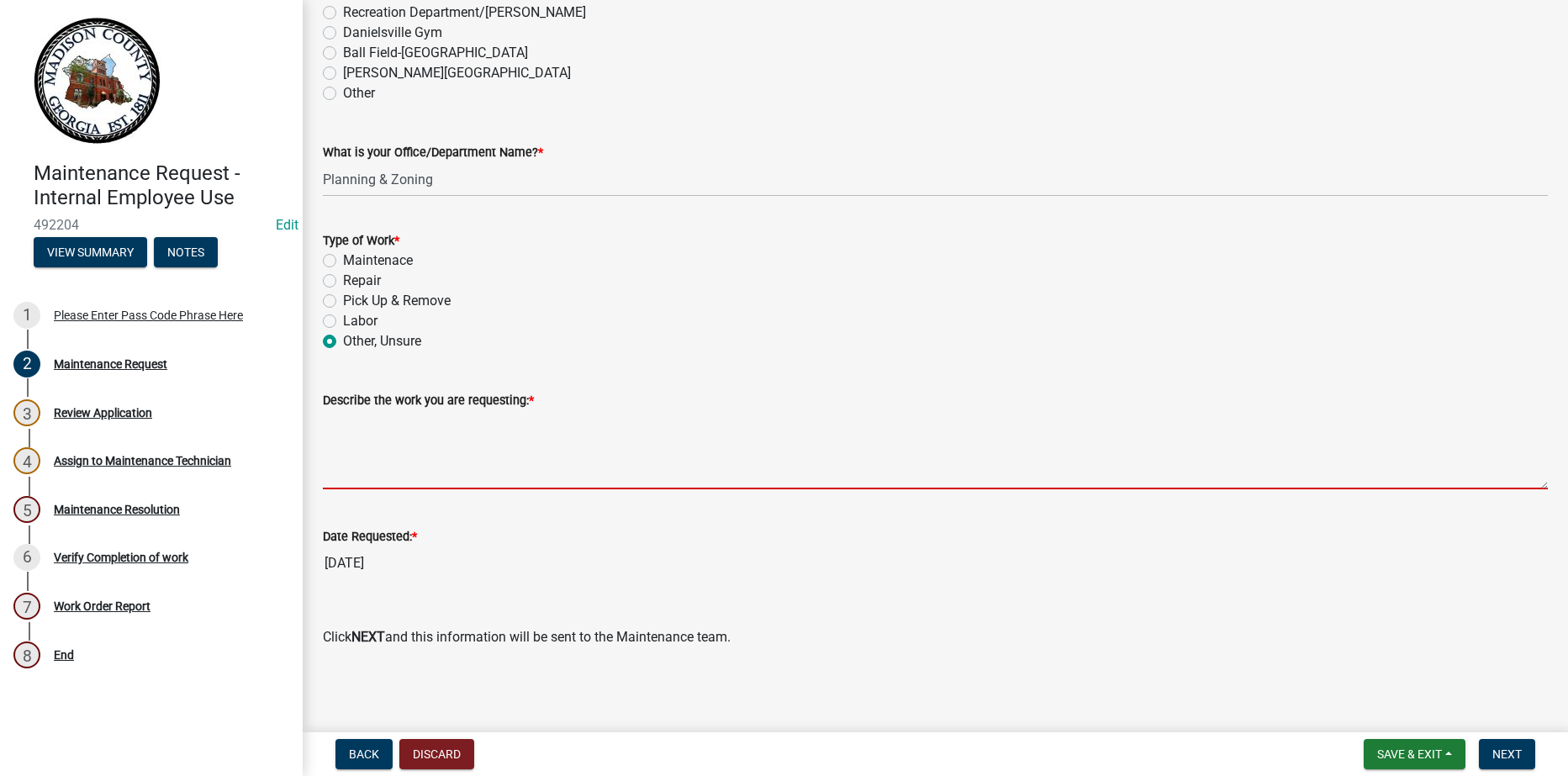
click at [368, 458] on textarea "Describe the work you are requesting: *" at bounding box center [935, 450] width 1225 height 79
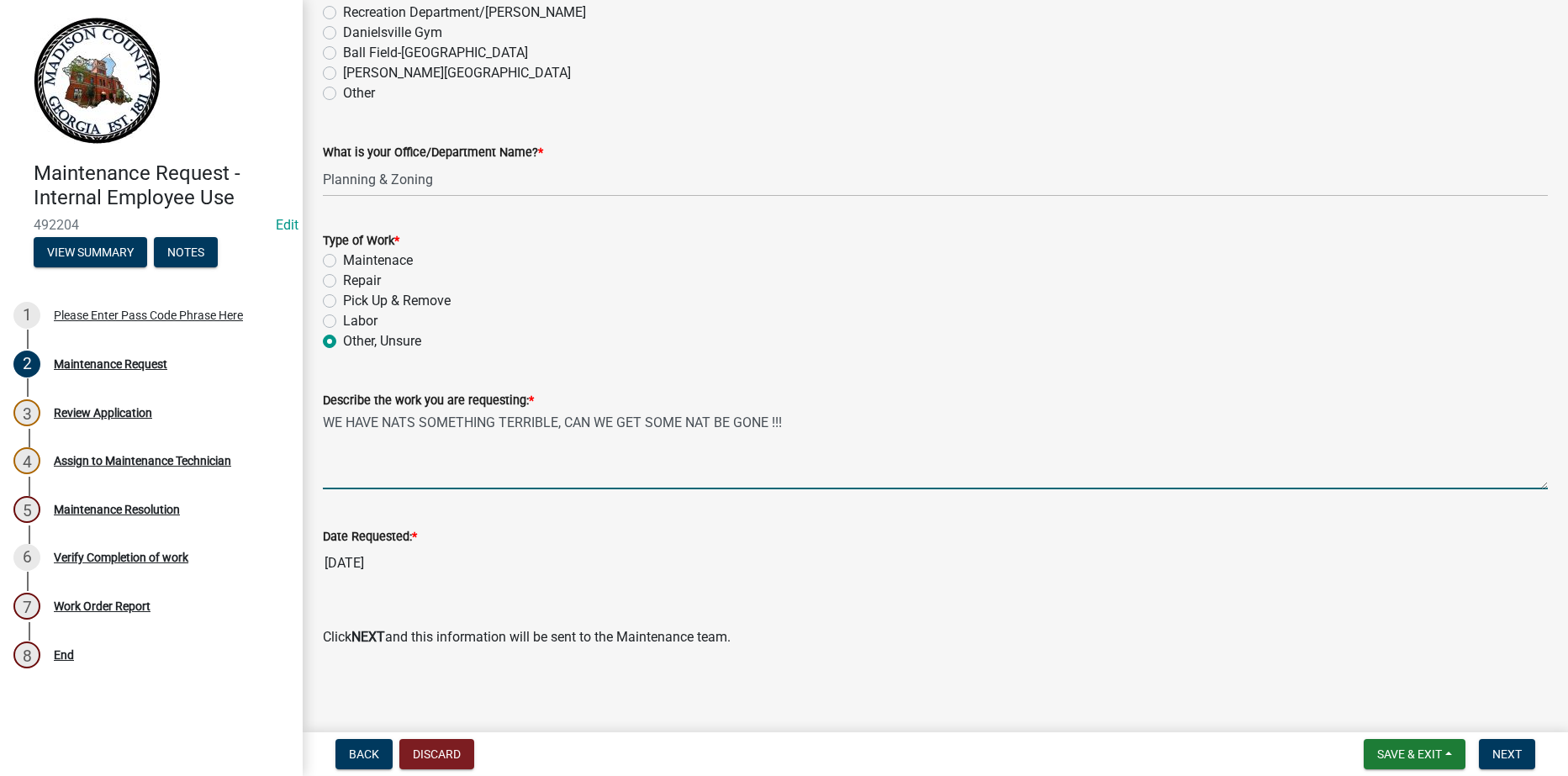
click at [384, 423] on textarea "WE HAVE NATS SOMETHING TERRIBLE, CAN WE GET SOME NAT BE GONE !!!" at bounding box center [935, 450] width 1225 height 79
click at [695, 421] on textarea "WE HAVE GNATS SOMETHING TERRIBLE, CAN WE GET SOME NAT BE GONE !!!" at bounding box center [935, 450] width 1225 height 79
type textarea "WE HAVE GNATS SOMETHING TERRIBLE, CAN WE GET SOME GNAT BE GONE !!!"
click at [1509, 757] on span "Next" at bounding box center [1506, 754] width 29 height 13
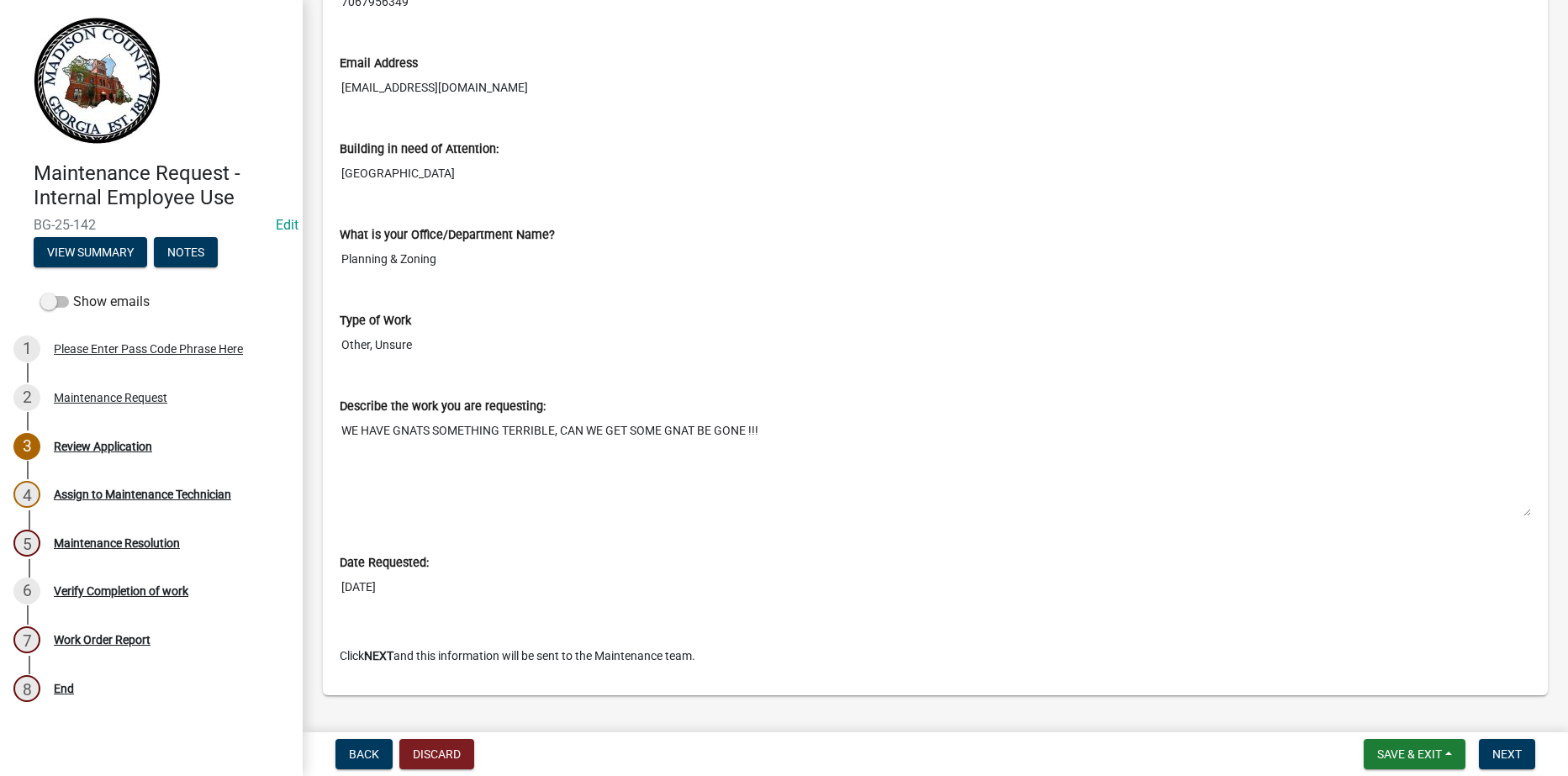
scroll to position [623, 0]
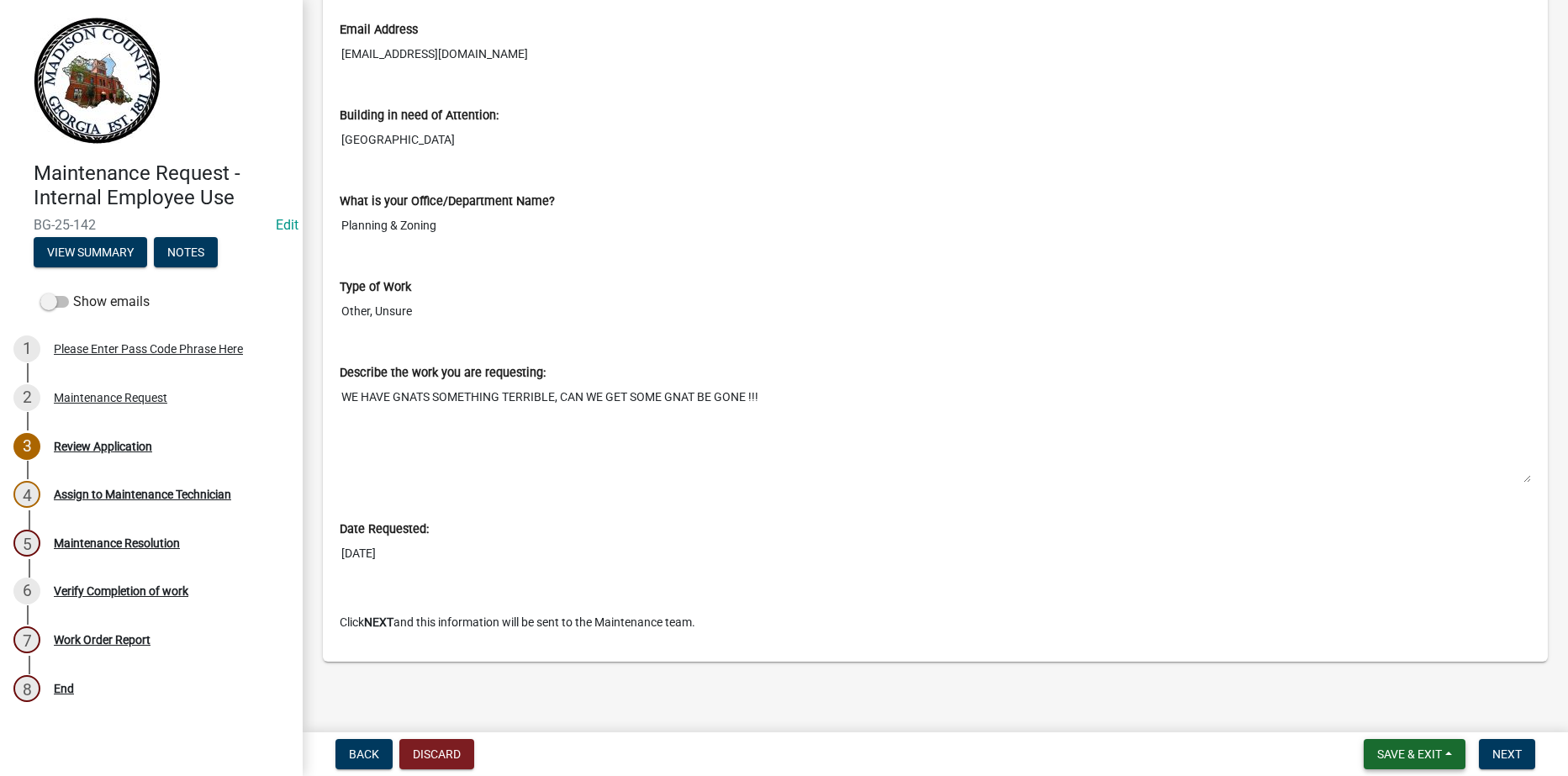
click at [1418, 759] on span "Save & Exit" at bounding box center [1409, 754] width 65 height 13
click at [1409, 712] on button "Save & Exit" at bounding box center [1397, 710] width 134 height 40
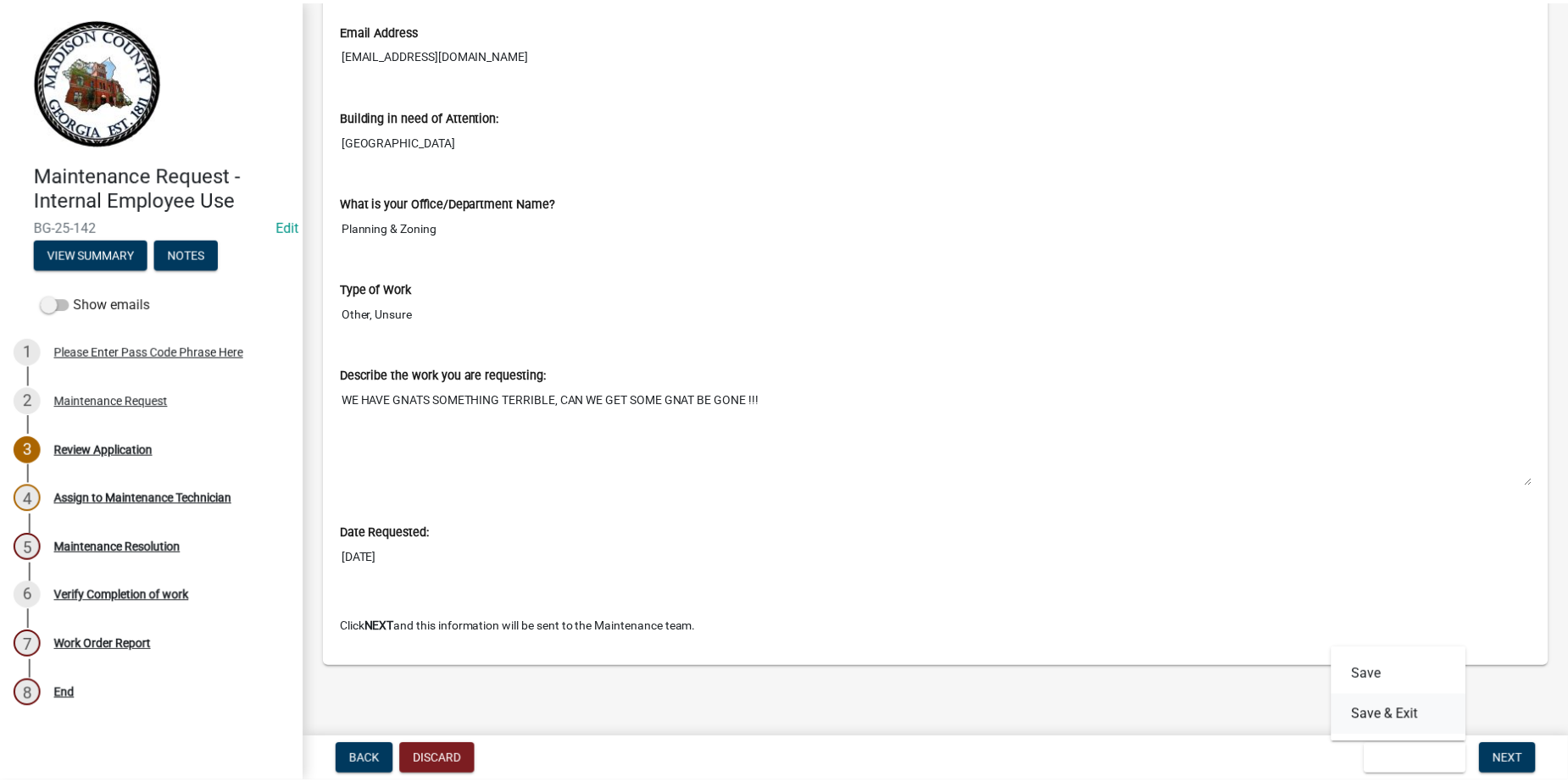
scroll to position [0, 0]
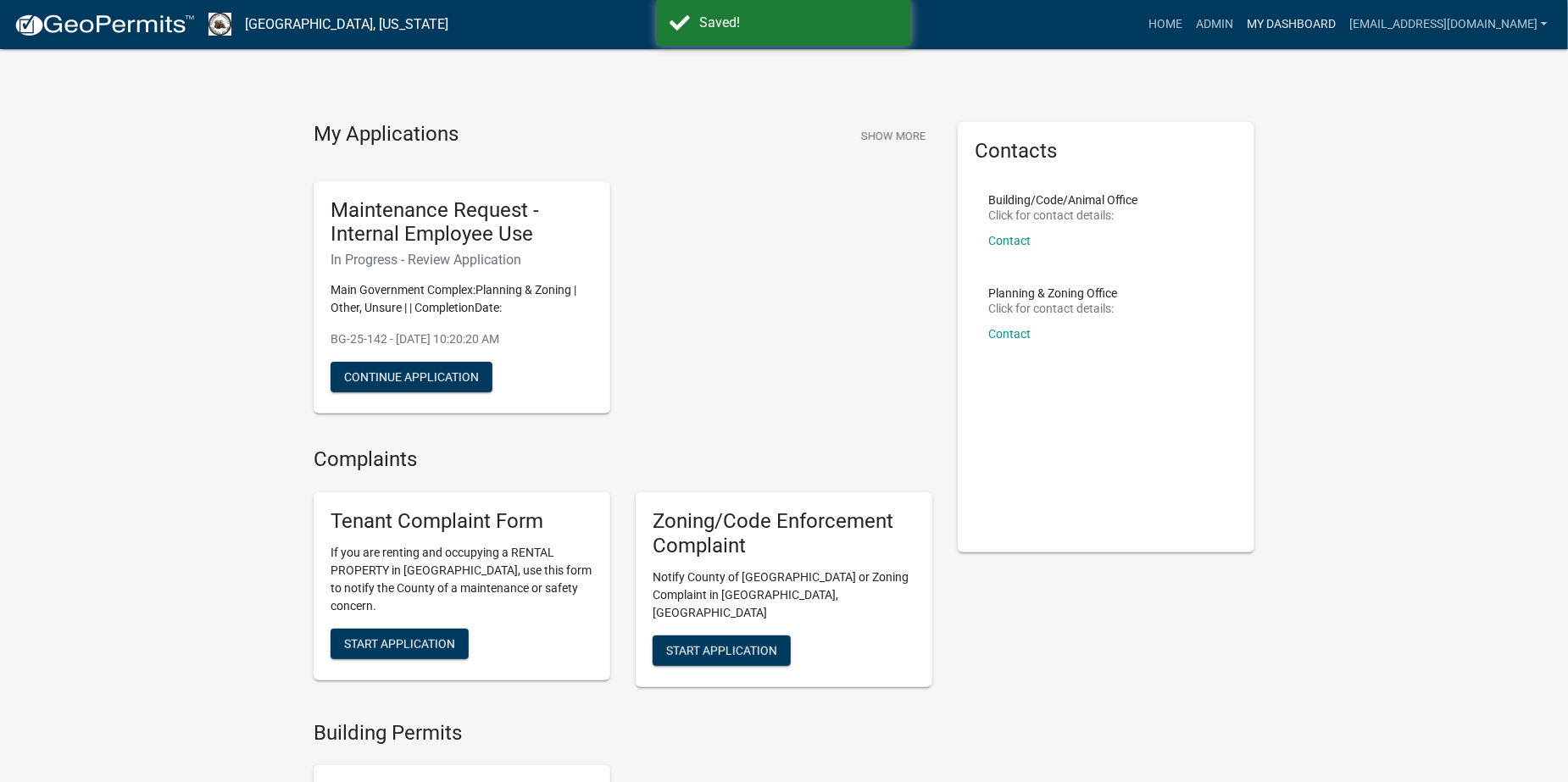
click at [1317, 27] on link "My Dashboard" at bounding box center [1292, 25] width 102 height 32
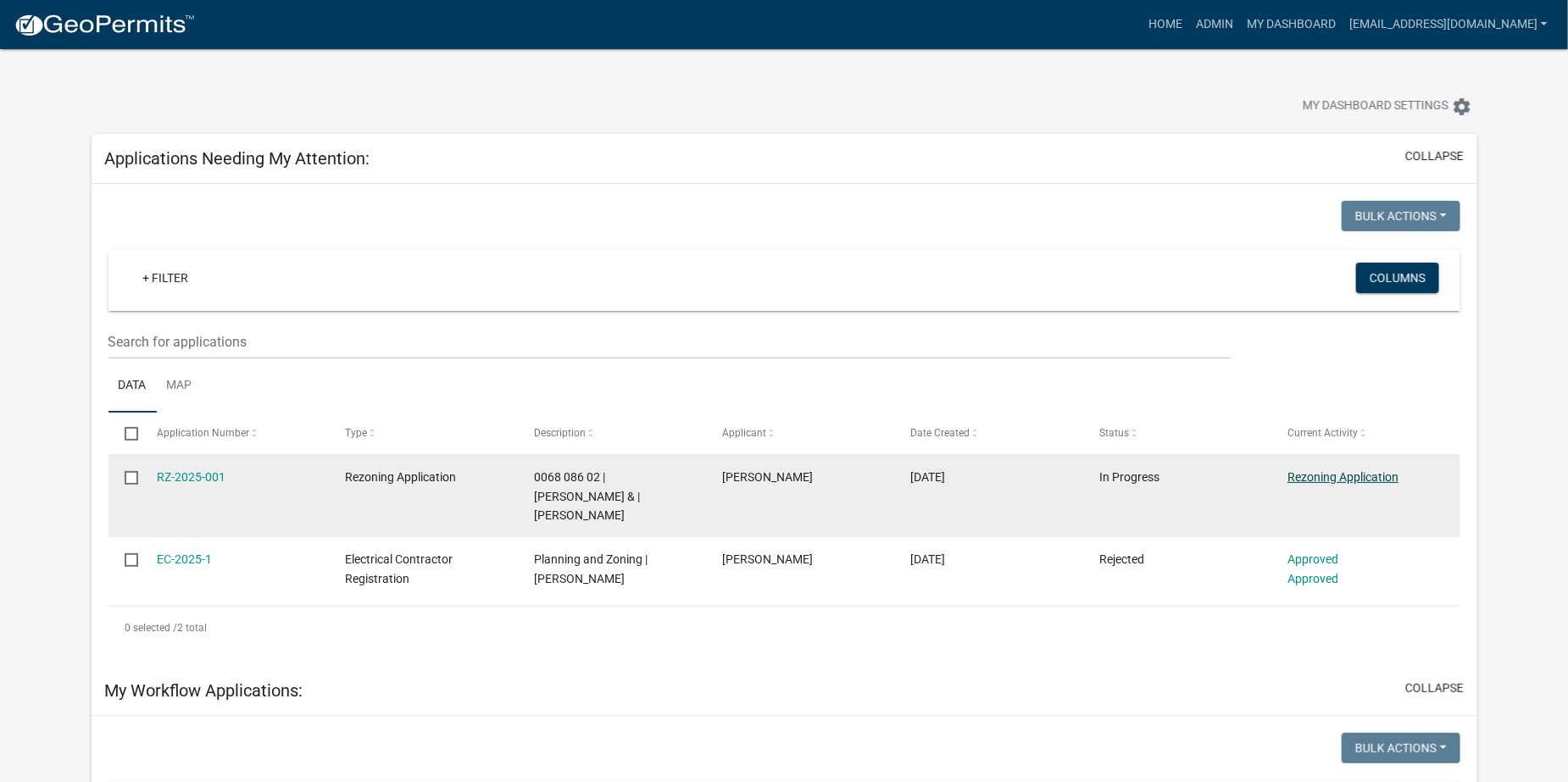
click at [1320, 473] on link "Rezoning Application" at bounding box center [1343, 477] width 111 height 13
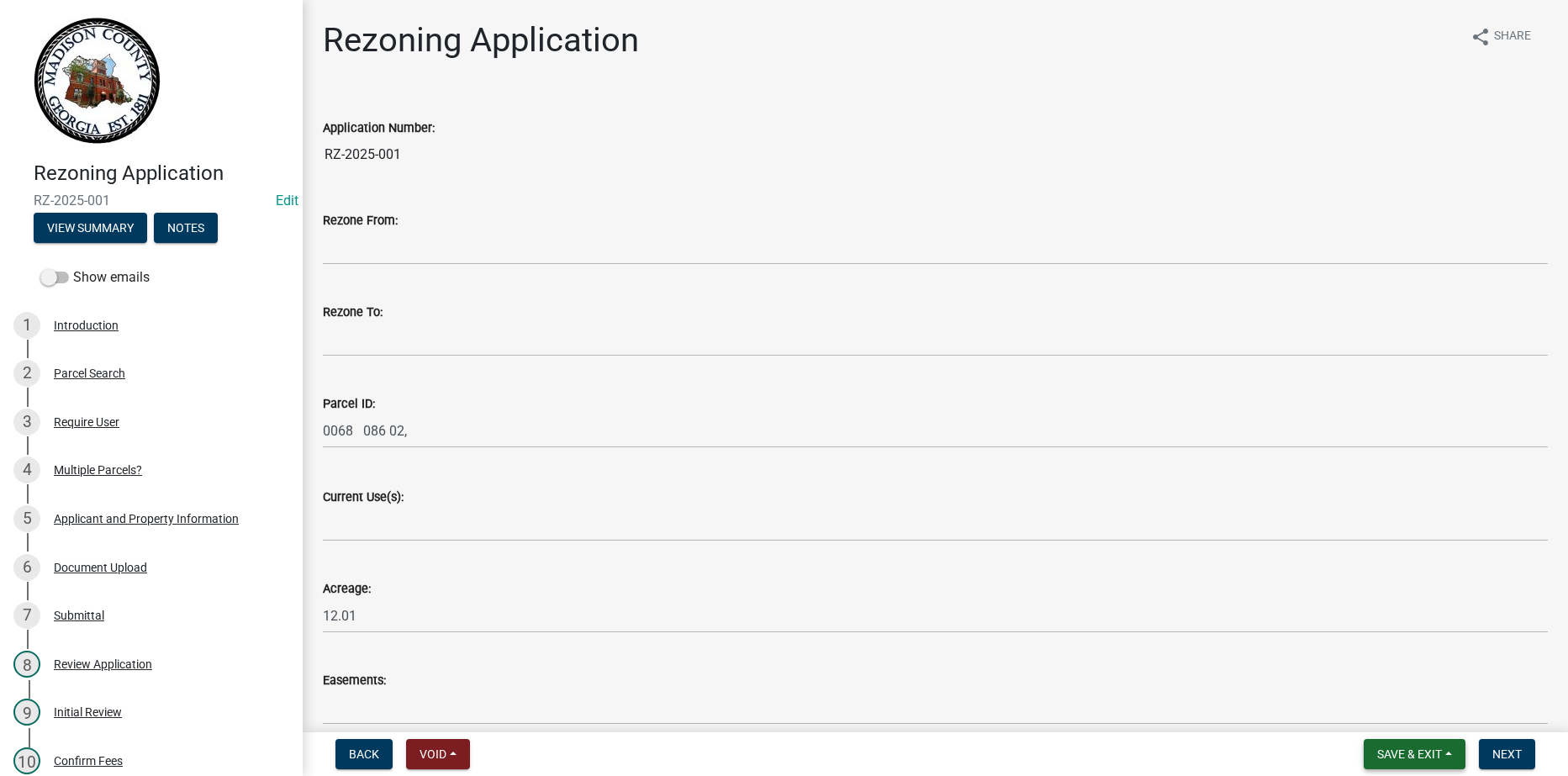
click at [1421, 757] on span "Save & Exit" at bounding box center [1409, 754] width 65 height 13
click at [1410, 715] on button "Save & Exit" at bounding box center [1397, 710] width 134 height 40
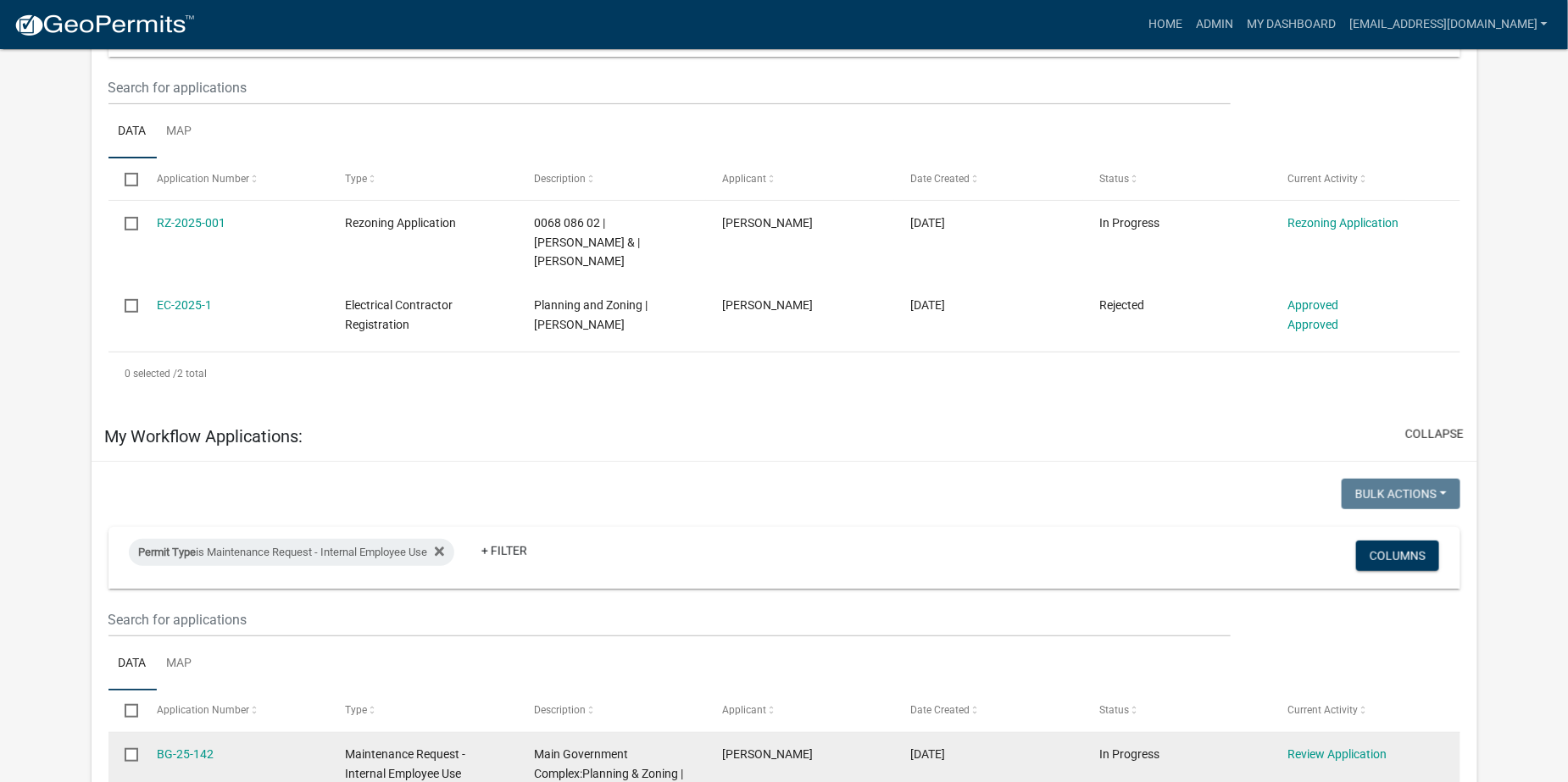
scroll to position [169, 0]
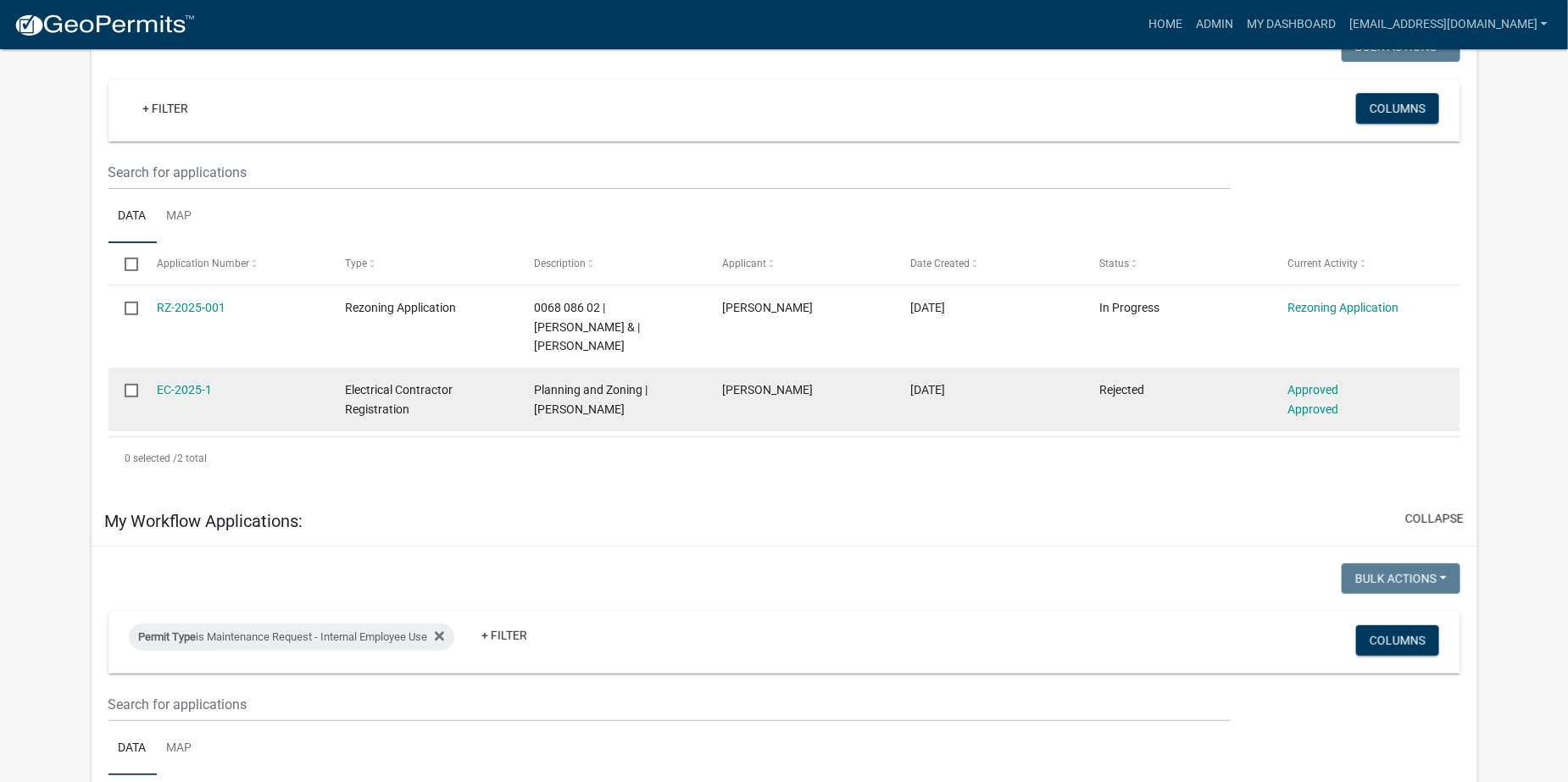
click at [128, 384] on input "checkbox" at bounding box center [131, 390] width 11 height 11
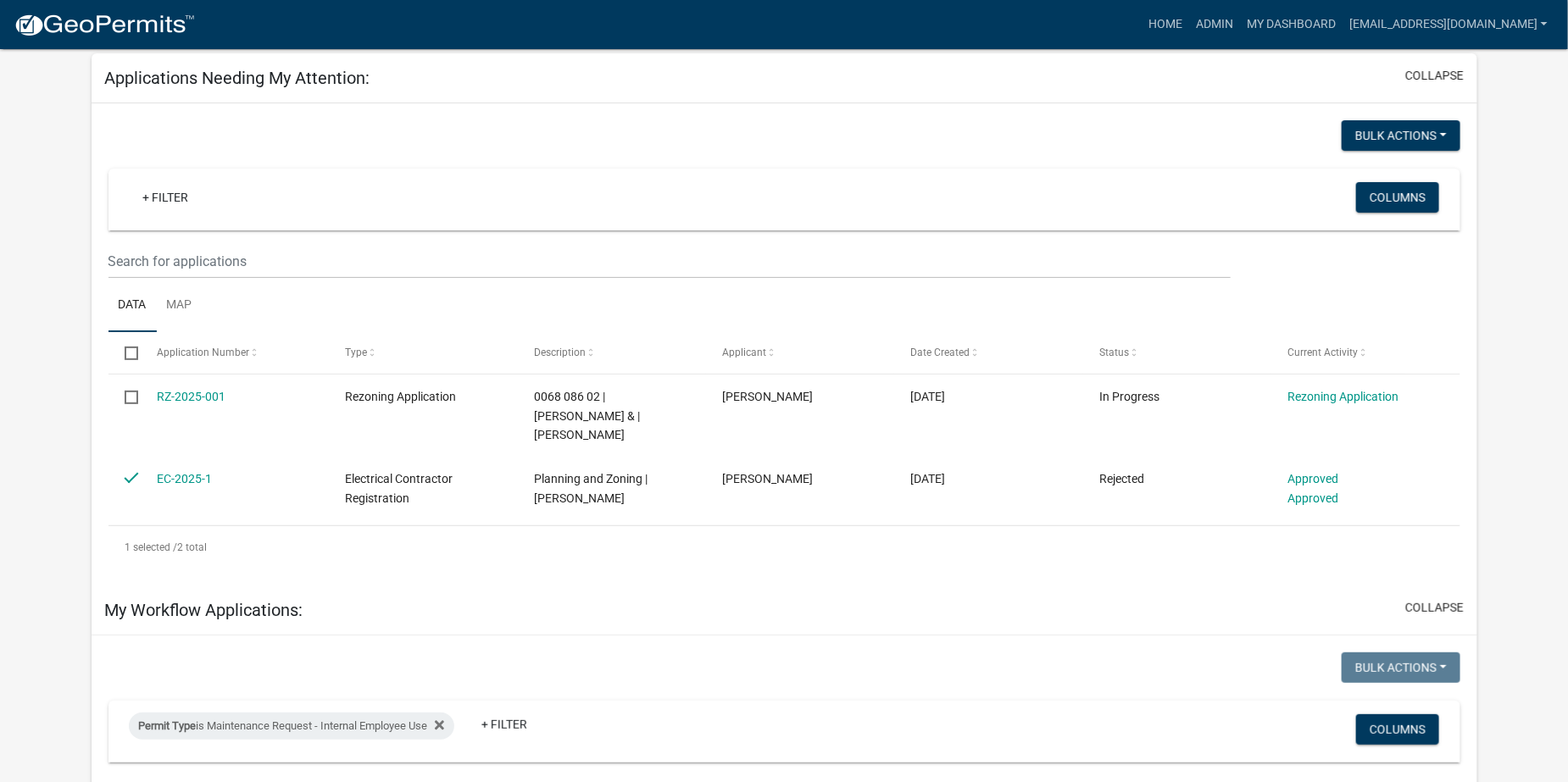
scroll to position [0, 0]
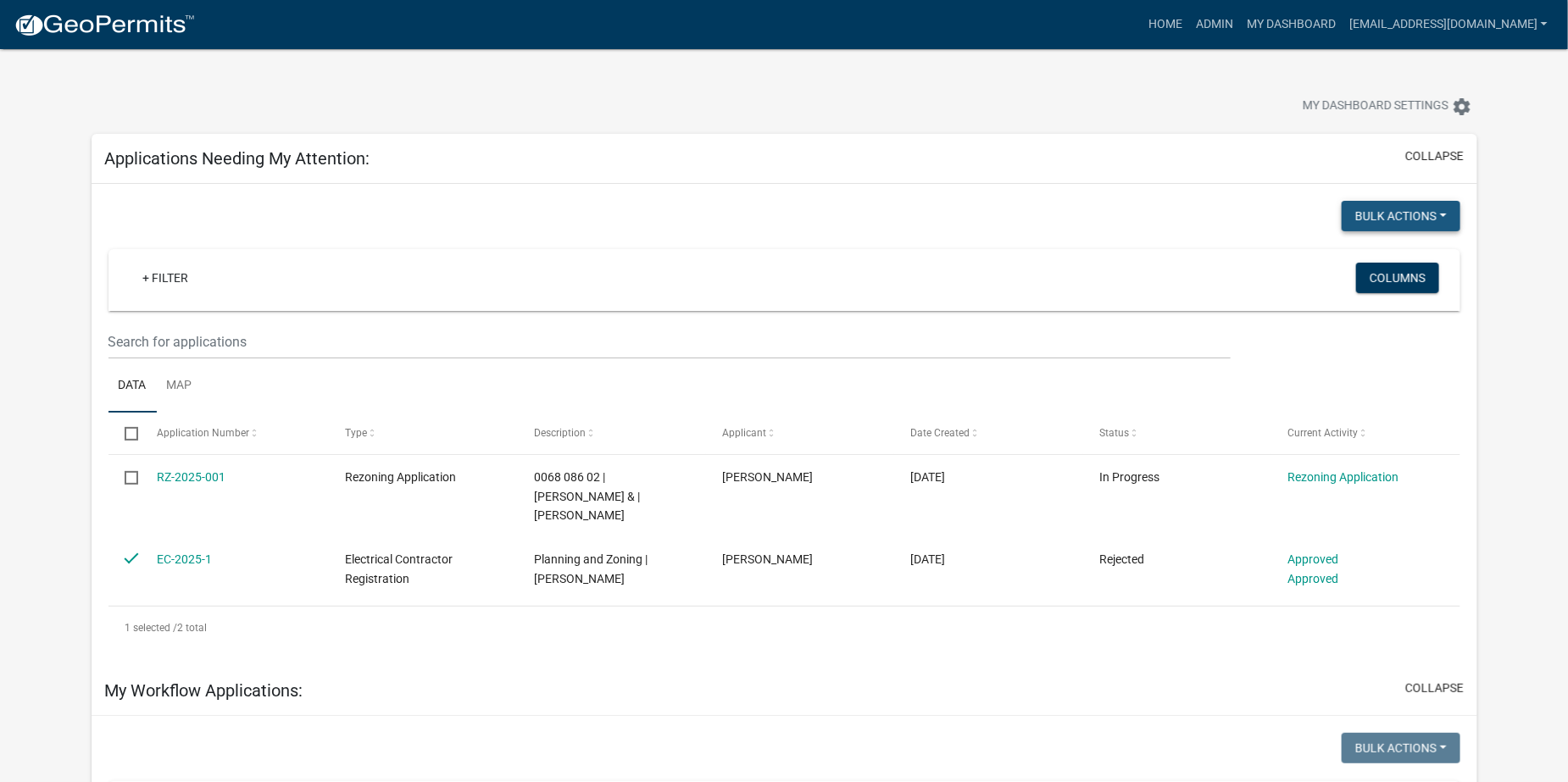
click at [1445, 214] on button "Bulk Actions" at bounding box center [1400, 216] width 118 height 30
click at [1364, 382] on button "Withdraw" at bounding box center [1393, 382] width 135 height 41
checkbox input "false"
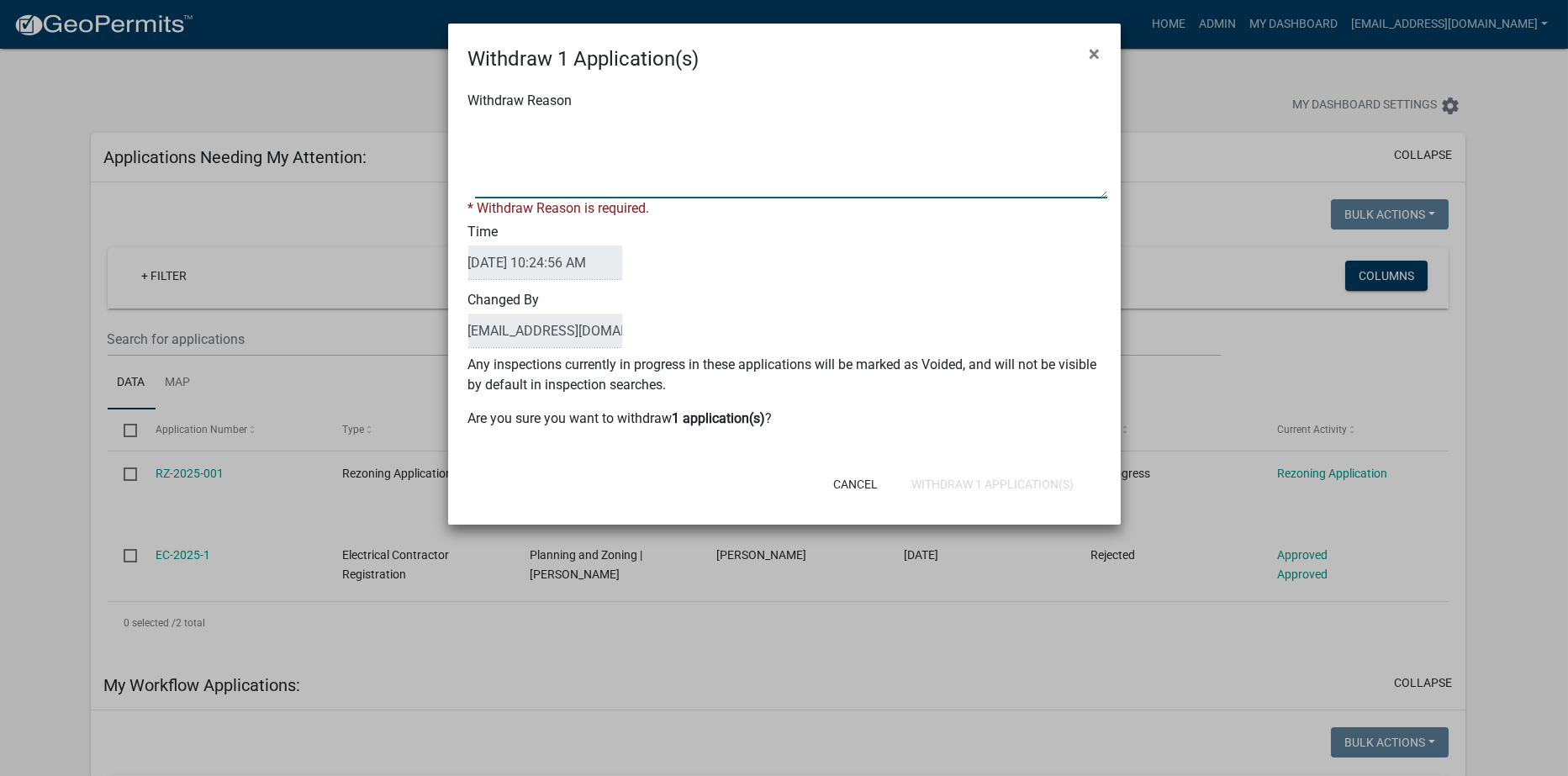
click at [563, 188] on textarea "Withdraw Reason" at bounding box center [791, 157] width 632 height 85
type textarea "A TEST"
click at [992, 482] on div "Cancel Withdraw 1 Application(s)" at bounding box center [894, 484] width 414 height 44
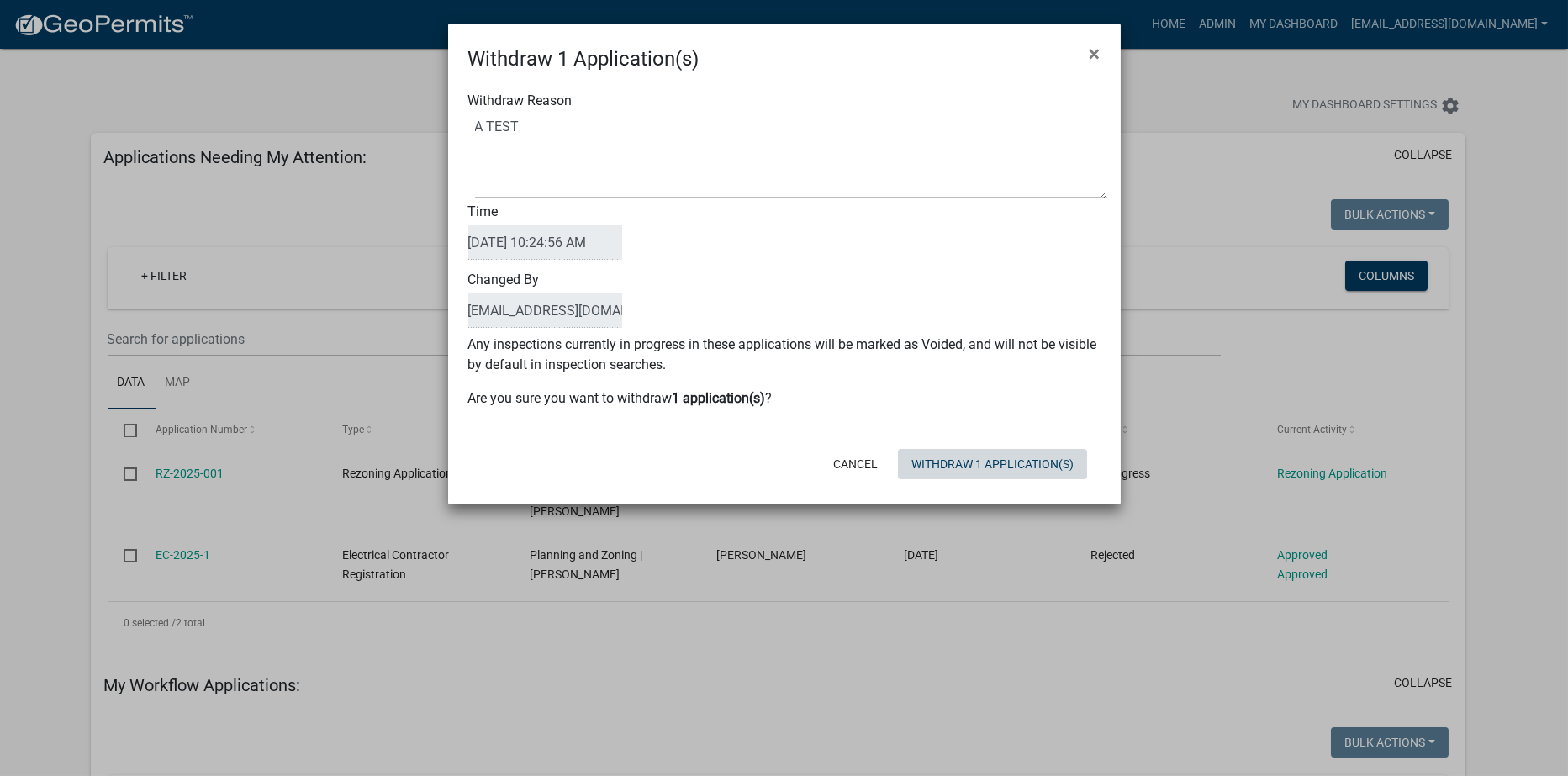
click at [985, 462] on button "Withdraw 1 Application(s)" at bounding box center [992, 464] width 189 height 30
